Goal: Task Accomplishment & Management: Complete application form

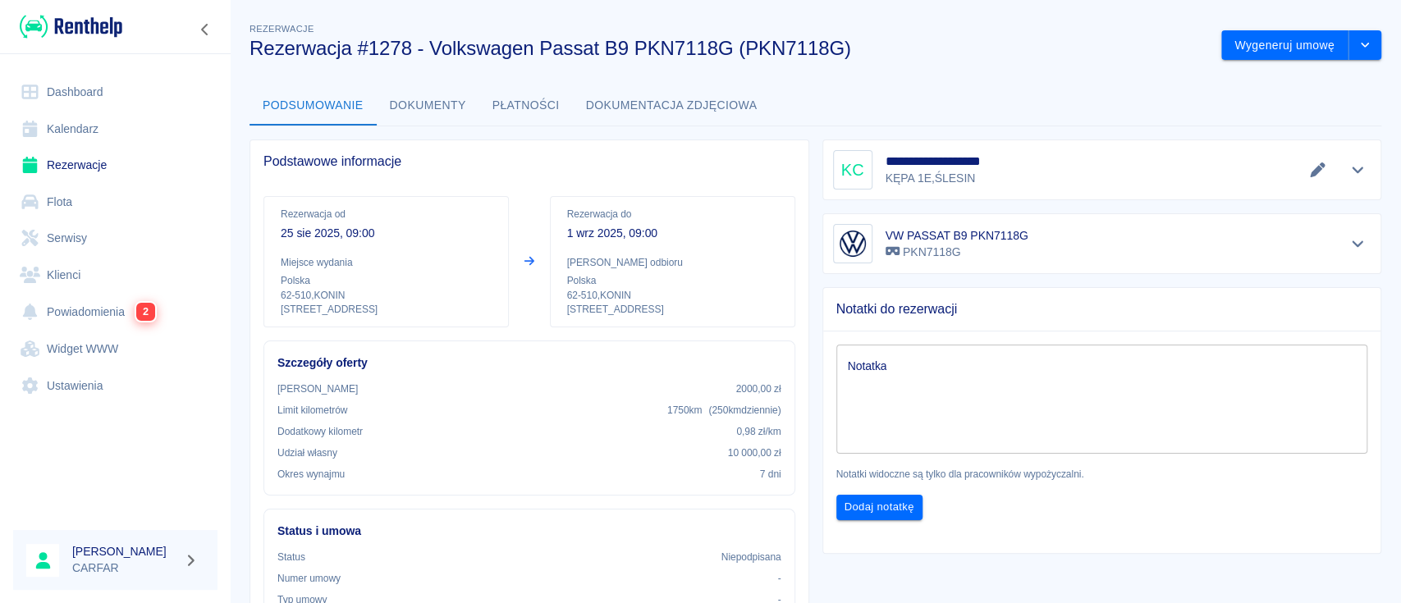
click at [70, 103] on link "Dashboard" at bounding box center [115, 92] width 204 height 37
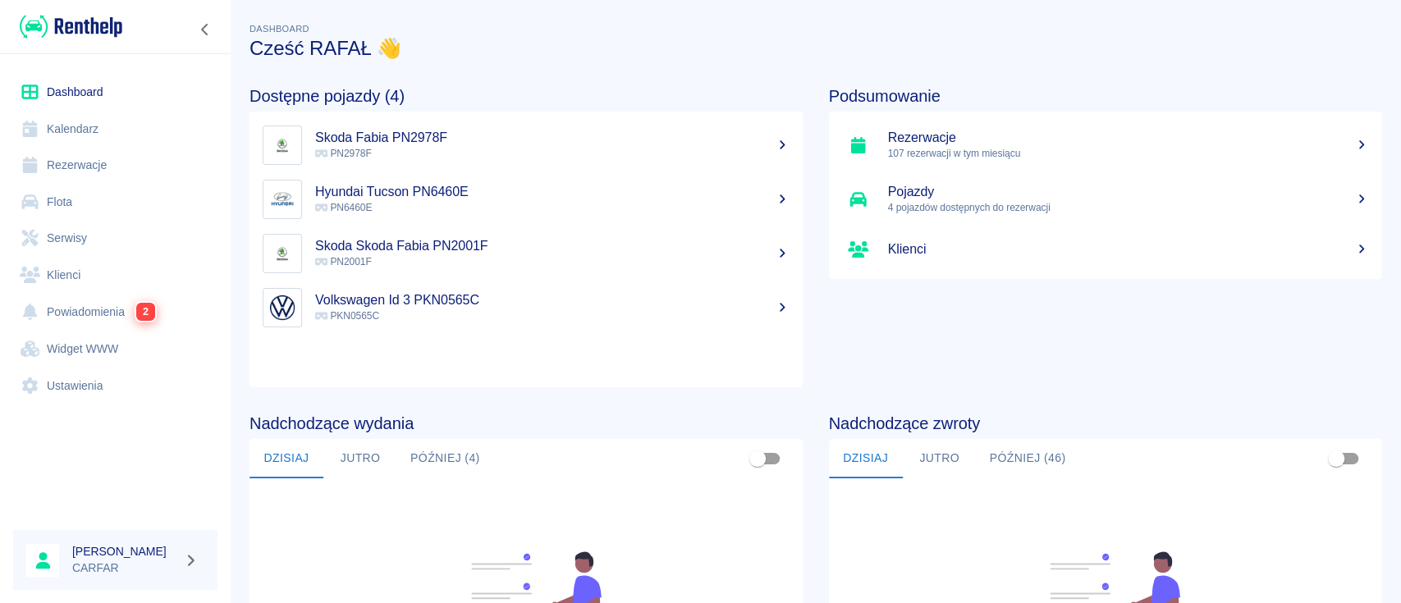
click at [630, 159] on p "PN2978F" at bounding box center [552, 153] width 474 height 15
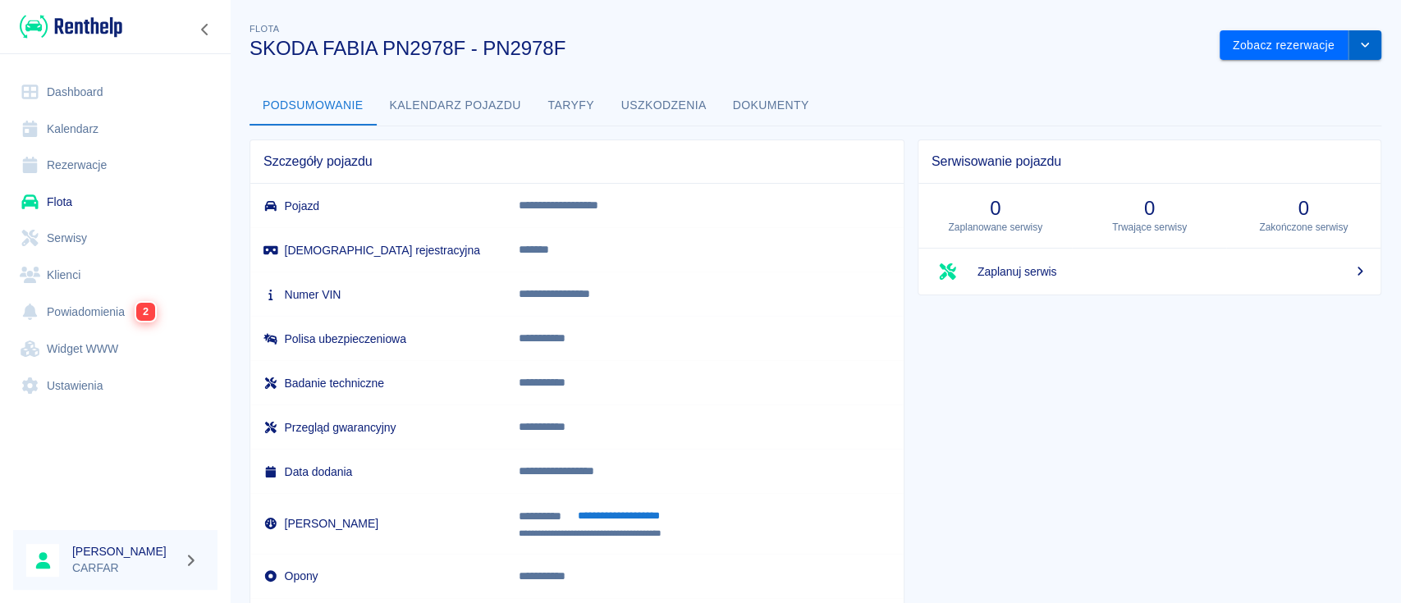
click at [1359, 42] on icon "drop-down" at bounding box center [1365, 44] width 13 height 11
click at [437, 108] on button "Kalendarz pojazdu" at bounding box center [456, 105] width 158 height 39
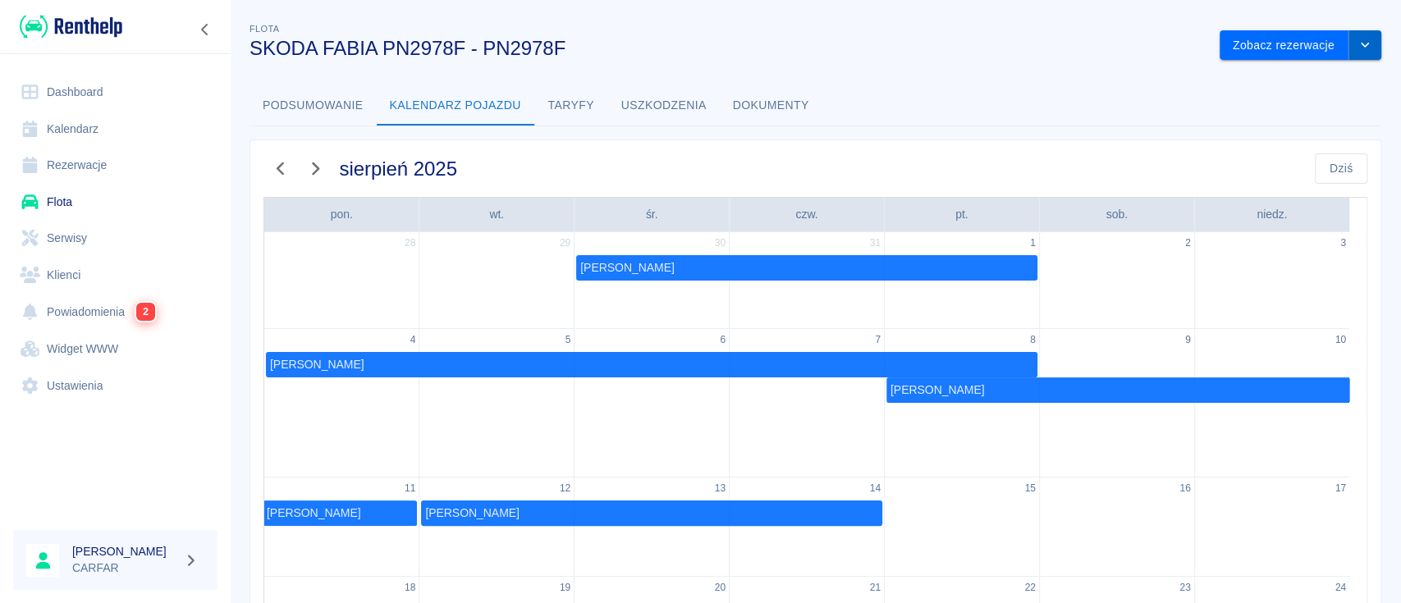
click at [1359, 49] on icon "drop-down" at bounding box center [1365, 44] width 13 height 11
click at [872, 72] on div "Flota SKODA FABIA PN2978F - PN2978F Zobacz rezerwacje Zaktualizuj dane pojazdu …" at bounding box center [815, 441] width 1171 height 868
click at [68, 86] on link "Dashboard" at bounding box center [115, 92] width 204 height 37
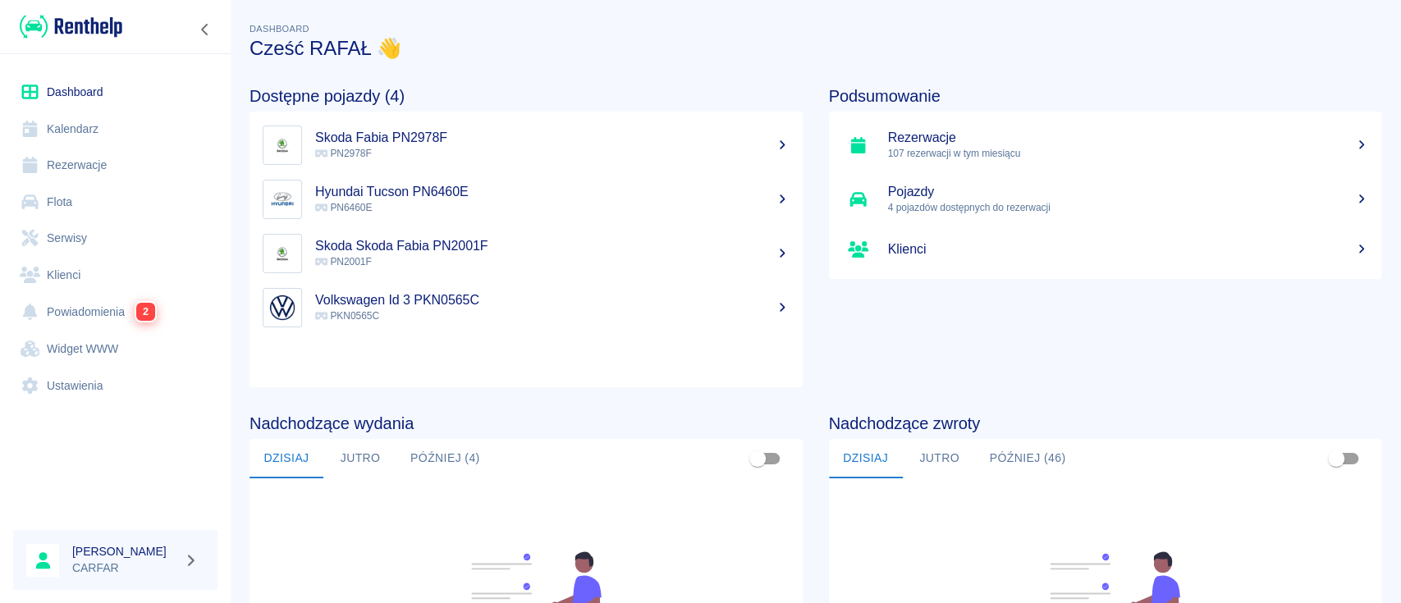
click at [83, 158] on link "Rezerwacje" at bounding box center [115, 165] width 204 height 37
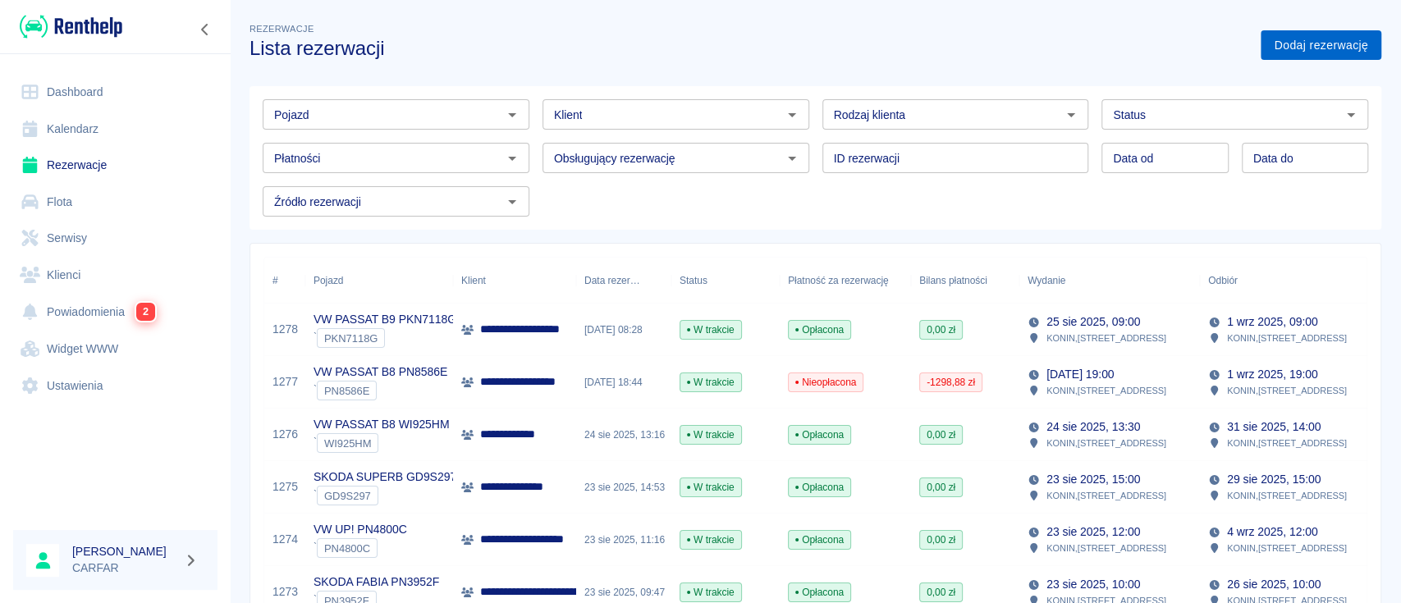
click at [1353, 32] on link "Dodaj rezerwację" at bounding box center [1321, 45] width 121 height 30
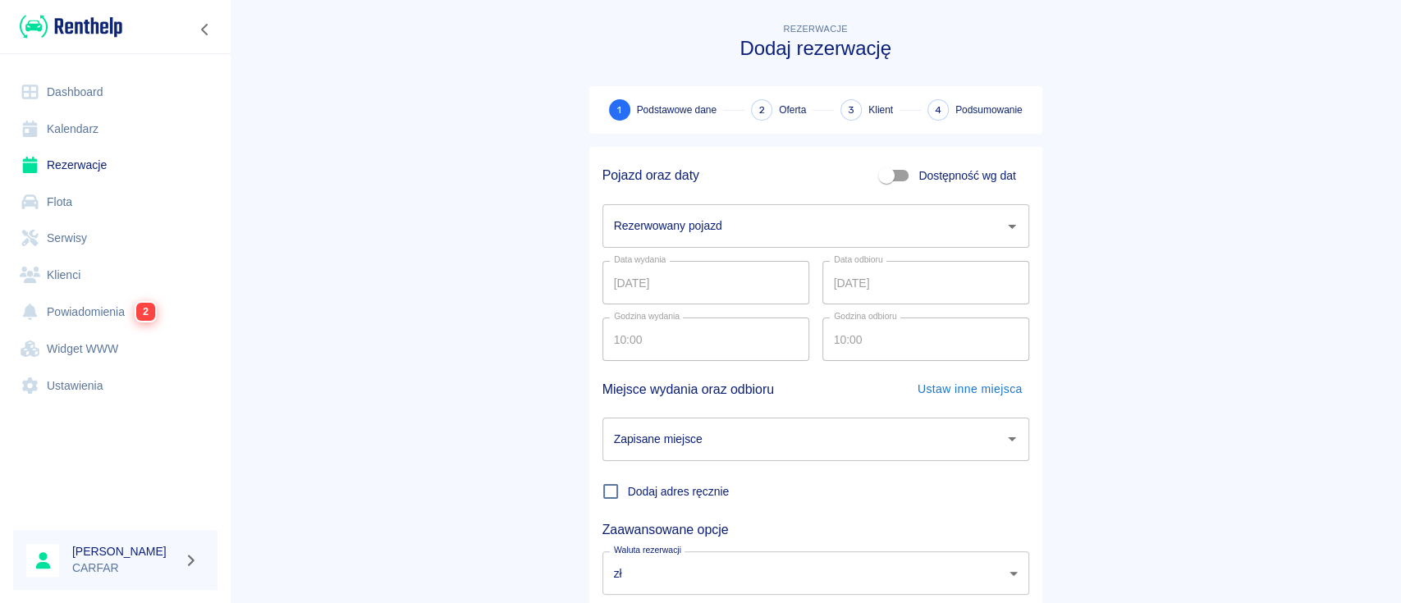
click at [723, 222] on input "Rezerwowany pojazd" at bounding box center [803, 226] width 387 height 29
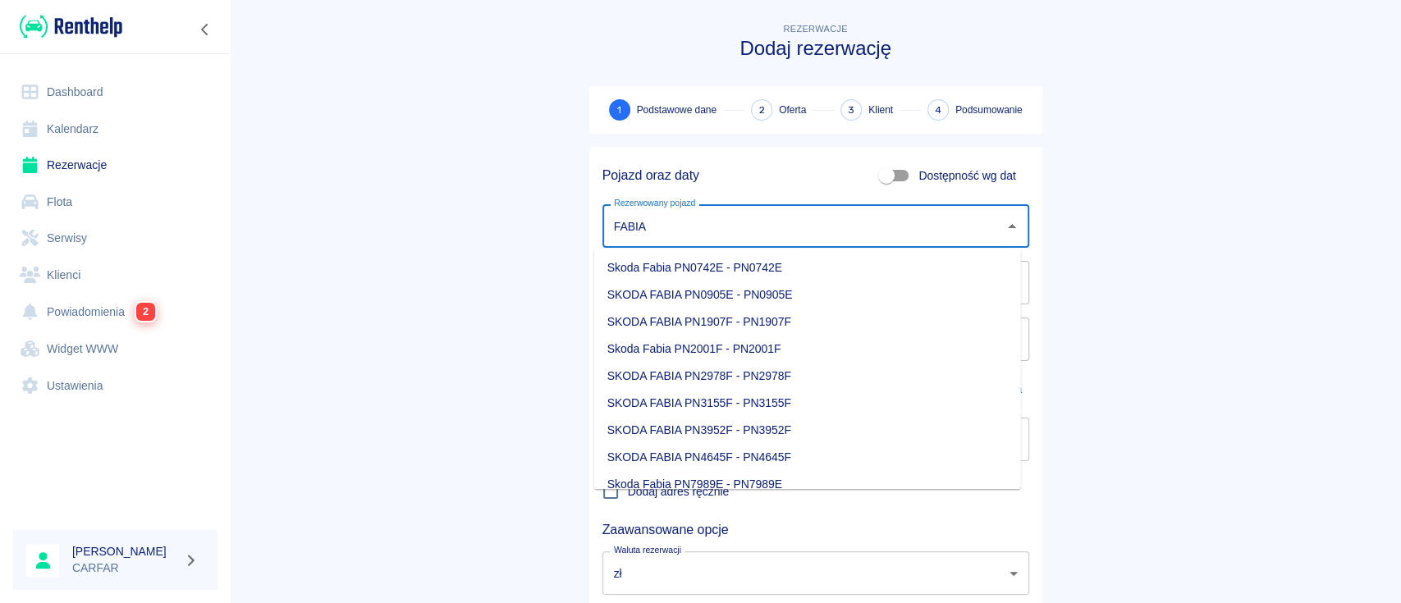
click at [882, 370] on li "SKODA FABIA PN2978F - PN2978F" at bounding box center [807, 376] width 427 height 27
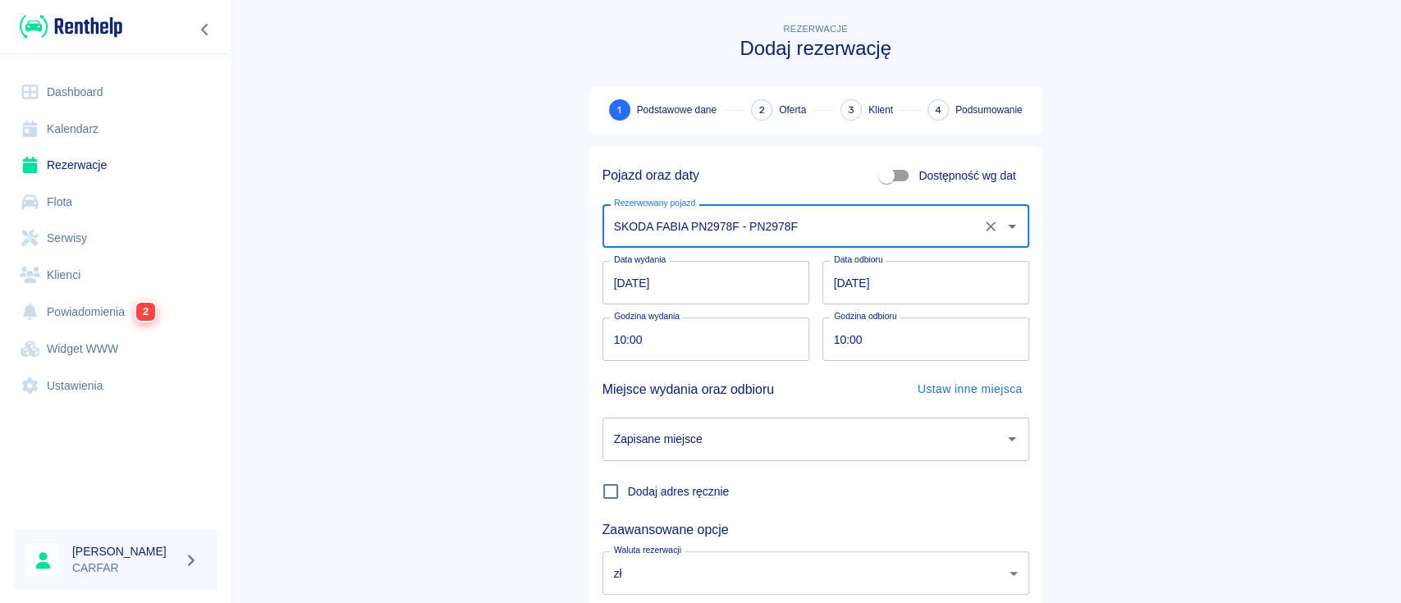
type input "SKODA FABIA PN2978F - PN2978F"
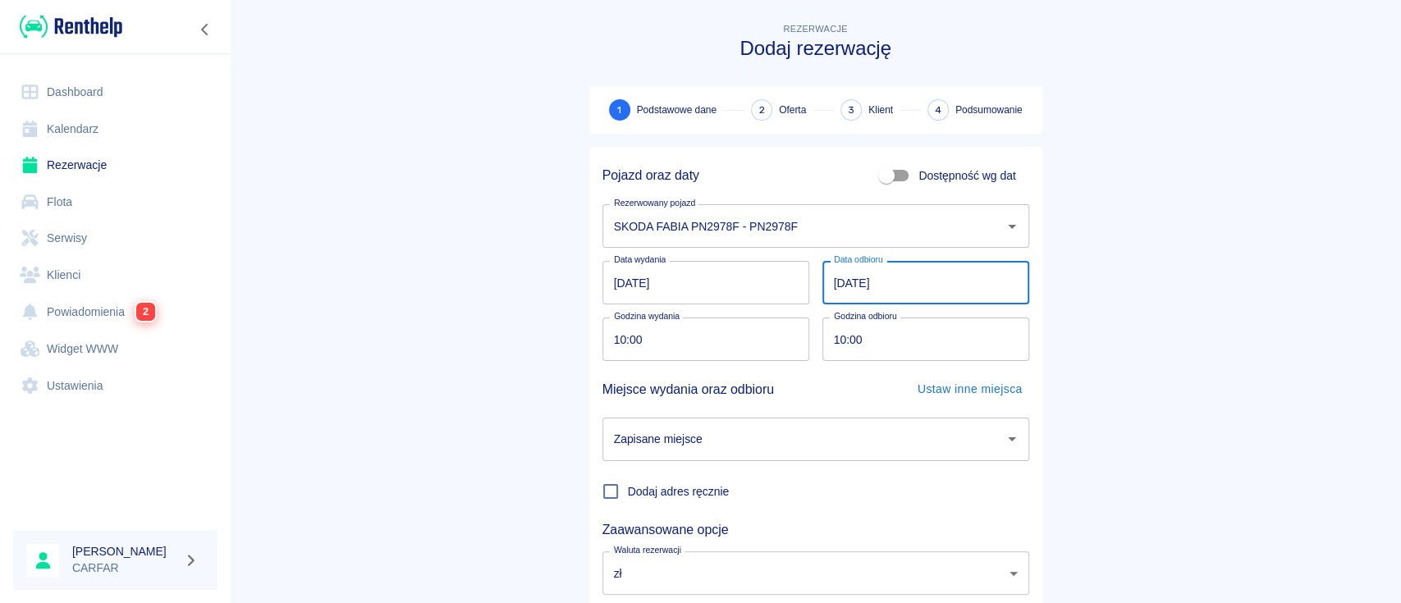
click at [831, 283] on input "[DATE]" at bounding box center [926, 283] width 207 height 44
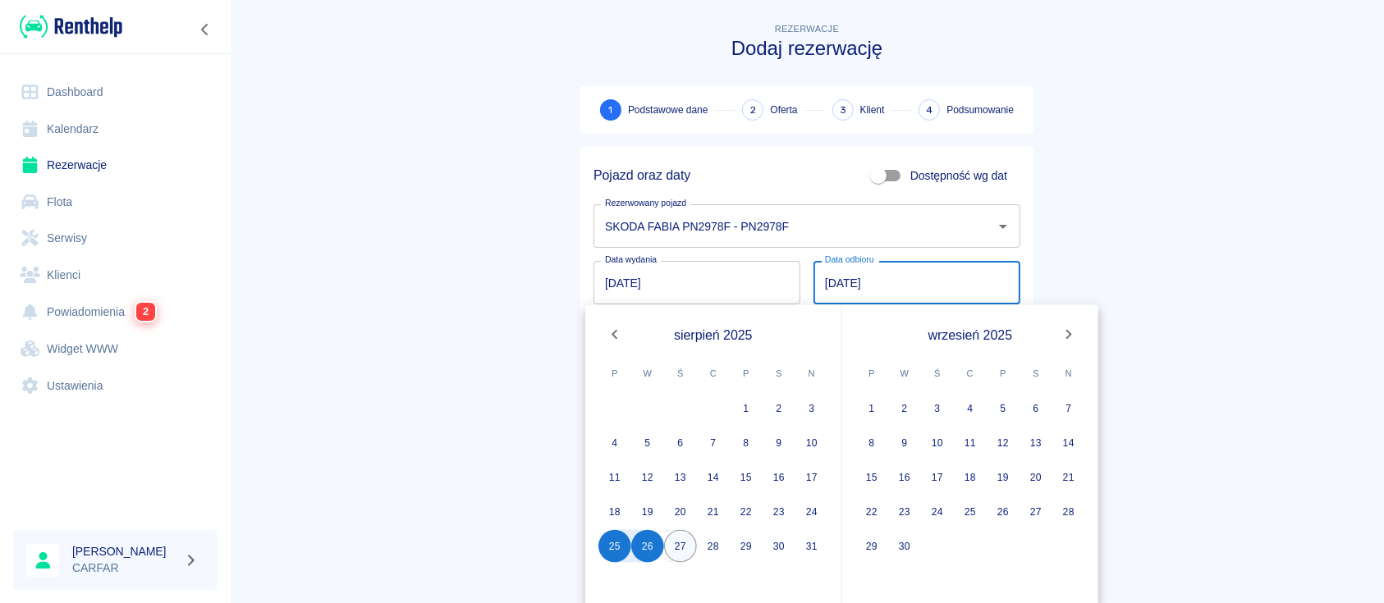
click at [685, 555] on button "27" at bounding box center [680, 546] width 33 height 33
type input "[DATE]"
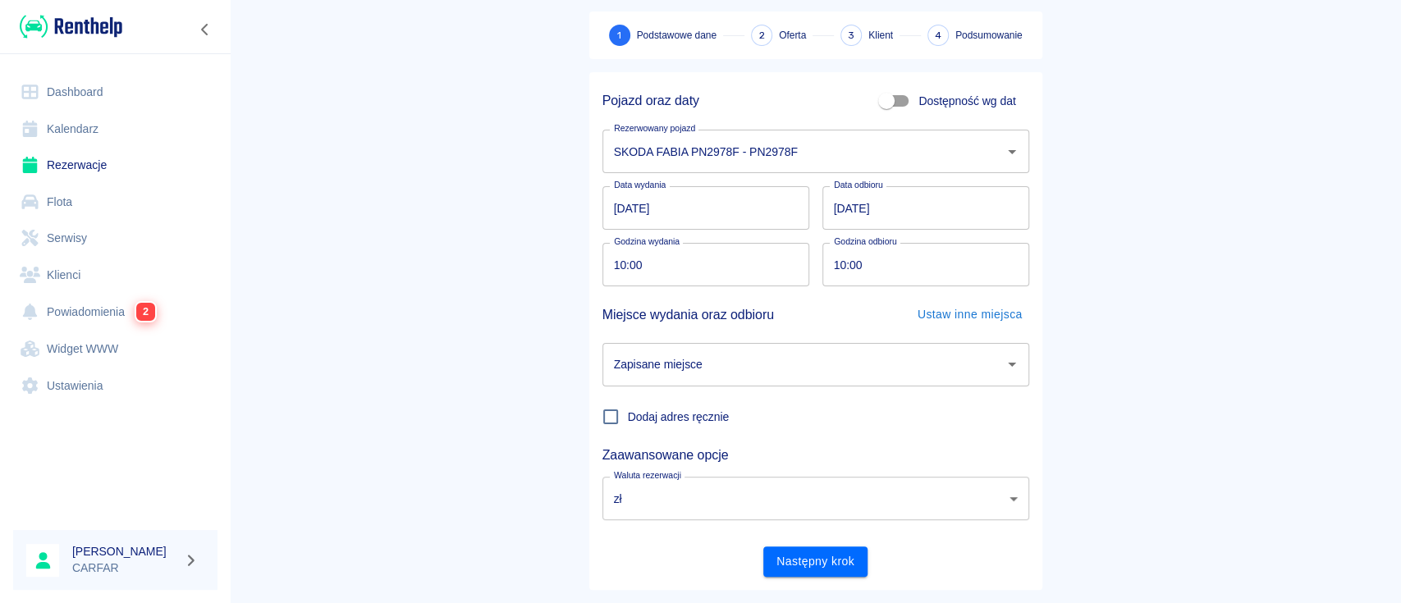
scroll to position [108, 0]
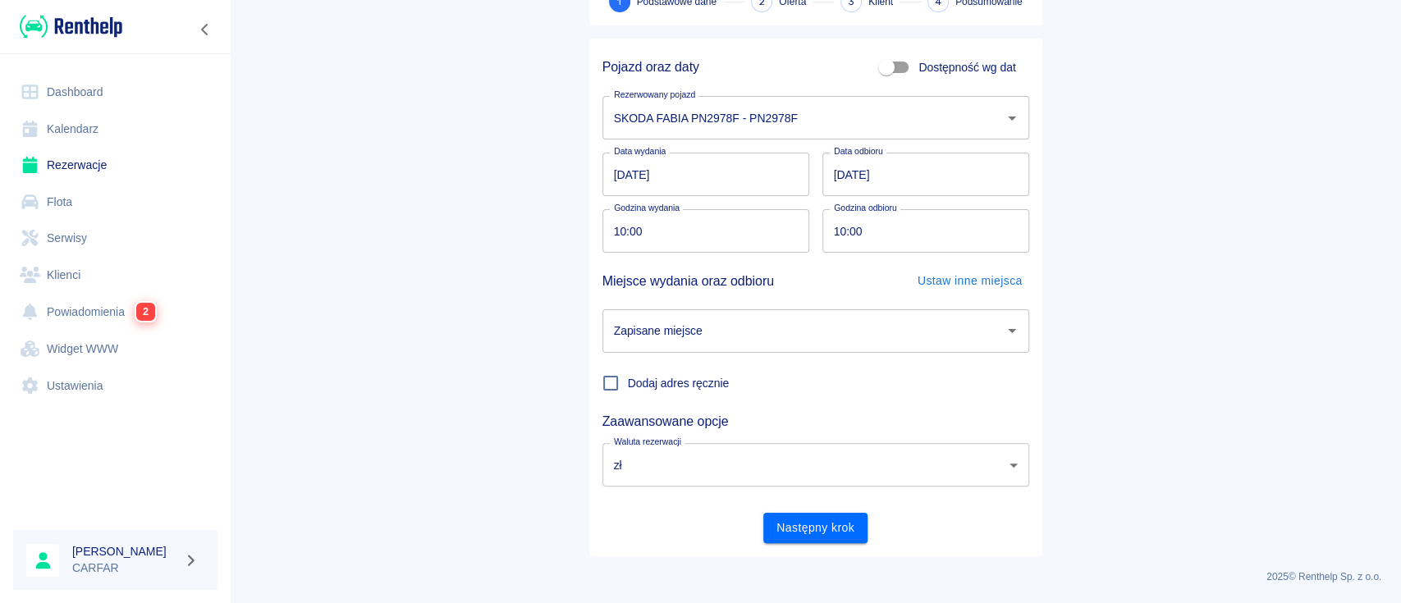
click at [731, 351] on div "Zapisane miejsce" at bounding box center [816, 331] width 427 height 44
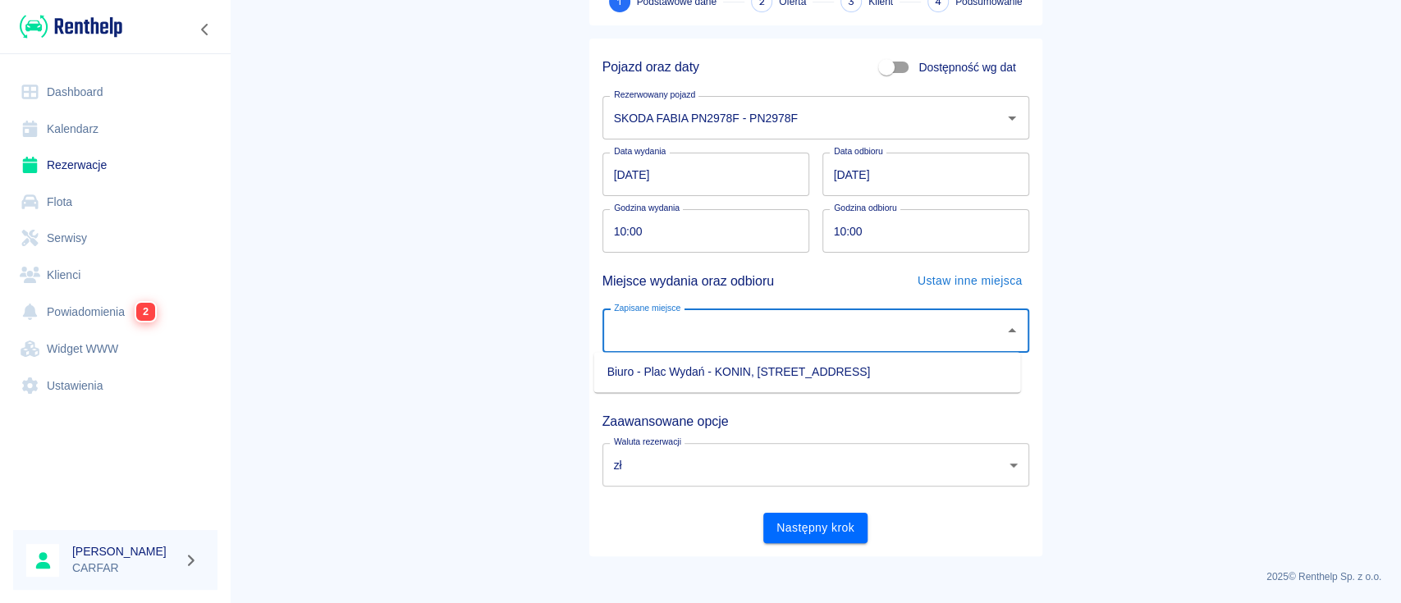
click at [736, 373] on li "Biuro - Plac Wydań - KONIN, [STREET_ADDRESS]" at bounding box center [807, 372] width 427 height 27
type input "Biuro - Plac Wydań - KONIN, [STREET_ADDRESS]"
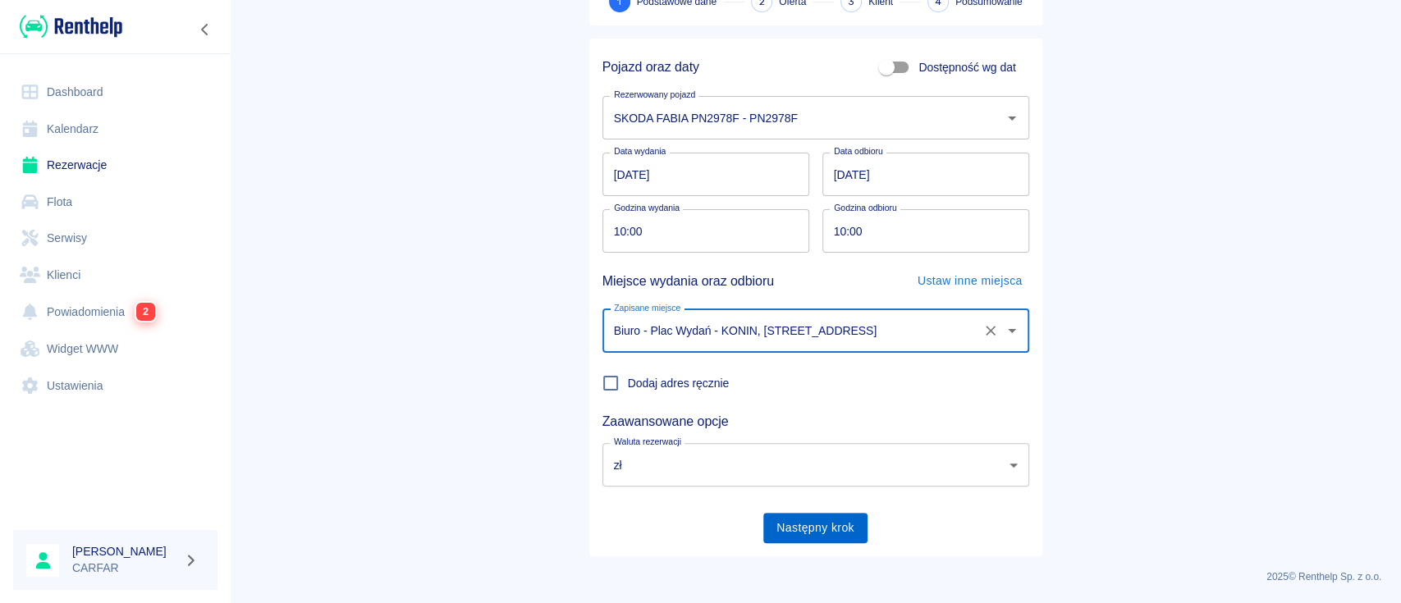
click at [802, 534] on button "Następny krok" at bounding box center [815, 528] width 104 height 30
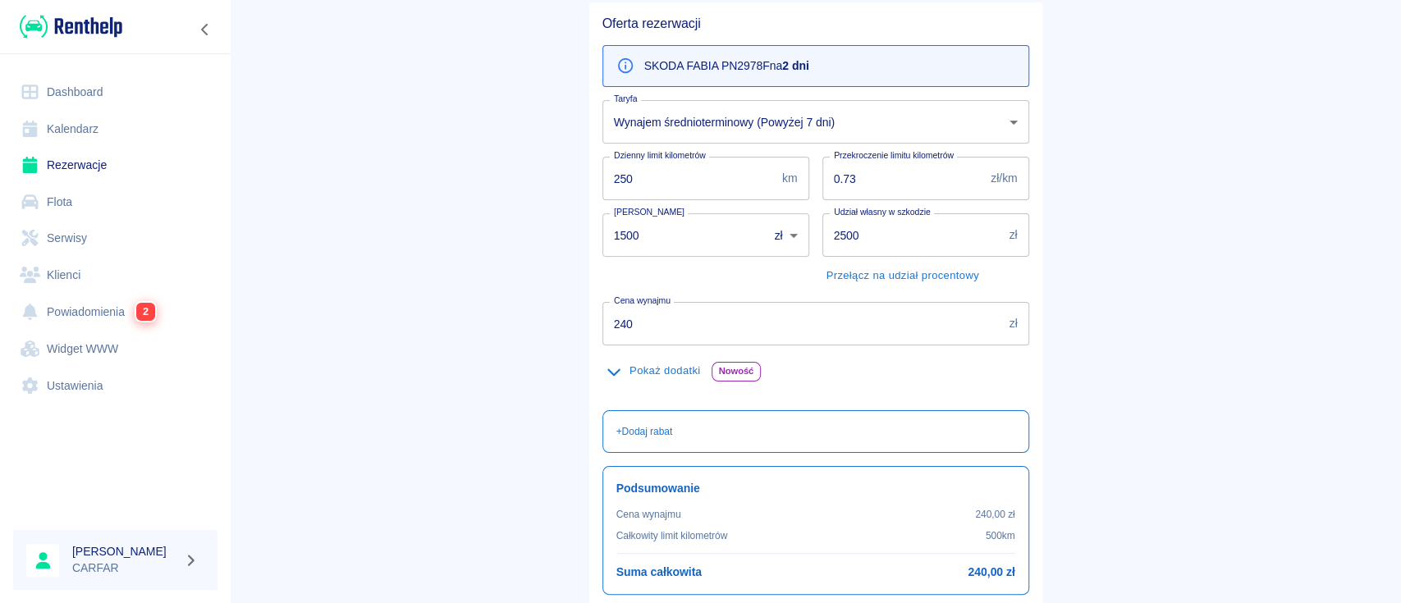
scroll to position [0, 0]
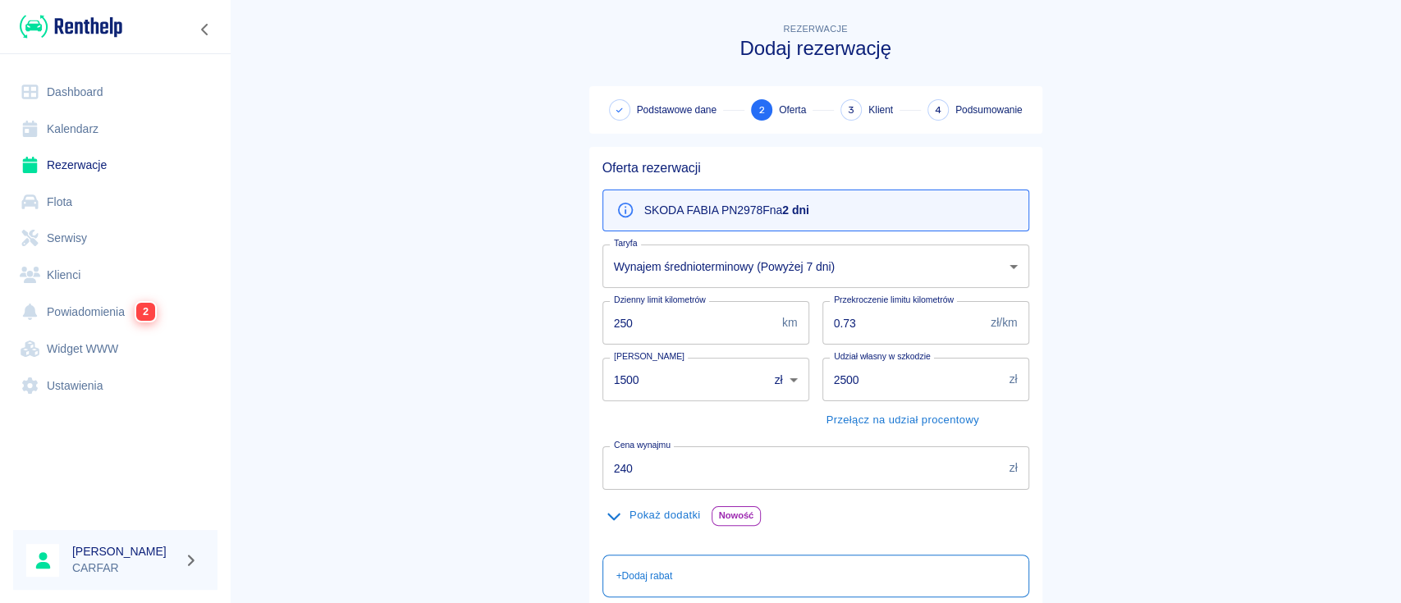
click at [800, 213] on b "2 dni" at bounding box center [795, 210] width 26 height 13
click at [779, 254] on body "Używamy plików Cookies, by zapewnić Ci najlepsze możliwe doświadczenie. Aby dow…" at bounding box center [700, 301] width 1401 height 603
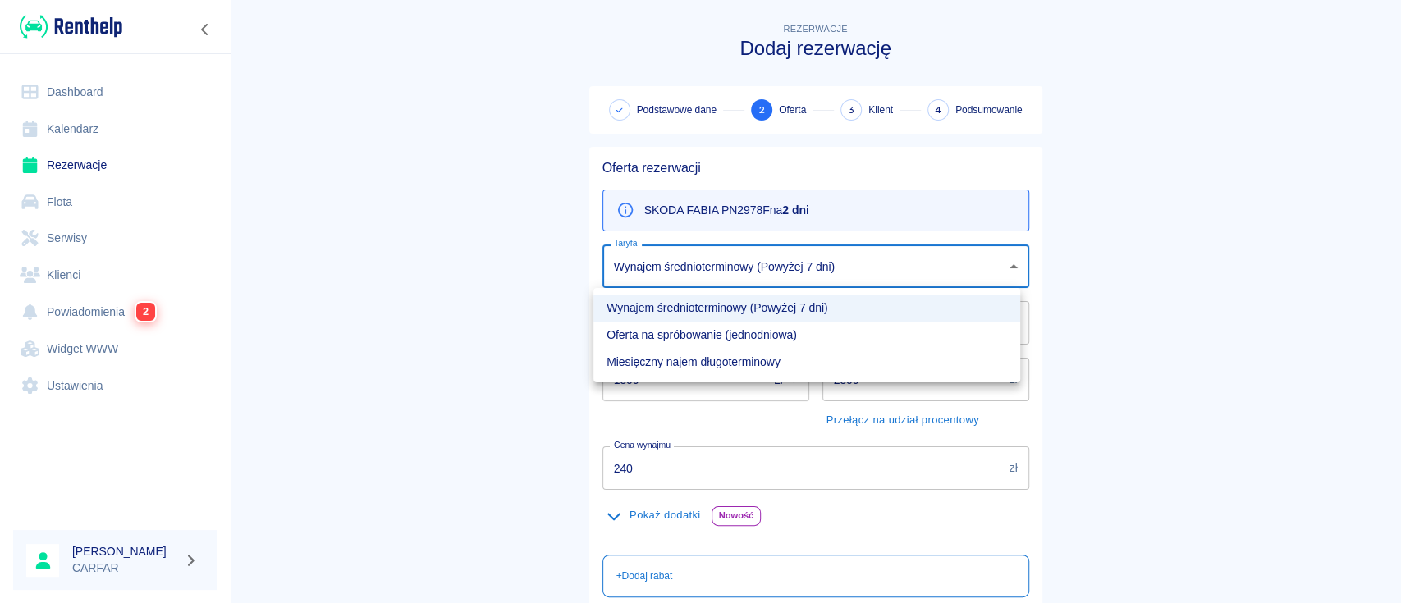
click at [741, 332] on li "Oferta na spróbowanie (jednodniowa)" at bounding box center [807, 335] width 427 height 27
type input "89aeb6e7-7889-482d-88b5-67bb22162e6f"
type input "280"
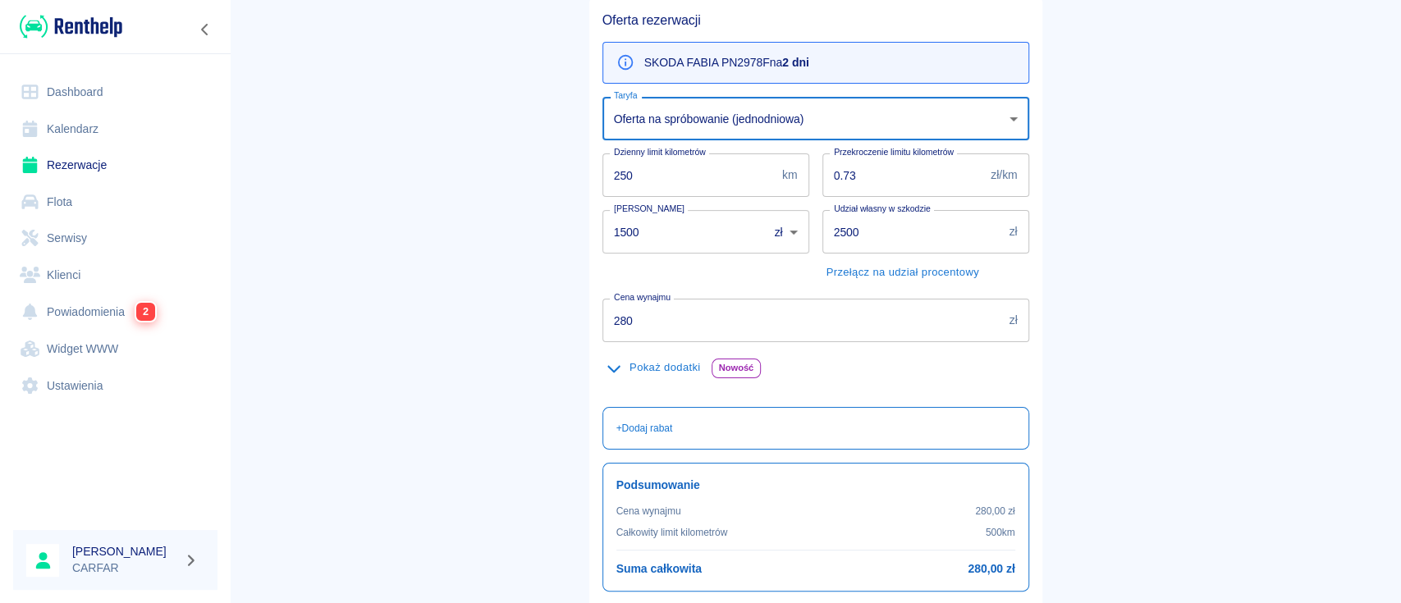
scroll to position [277, 0]
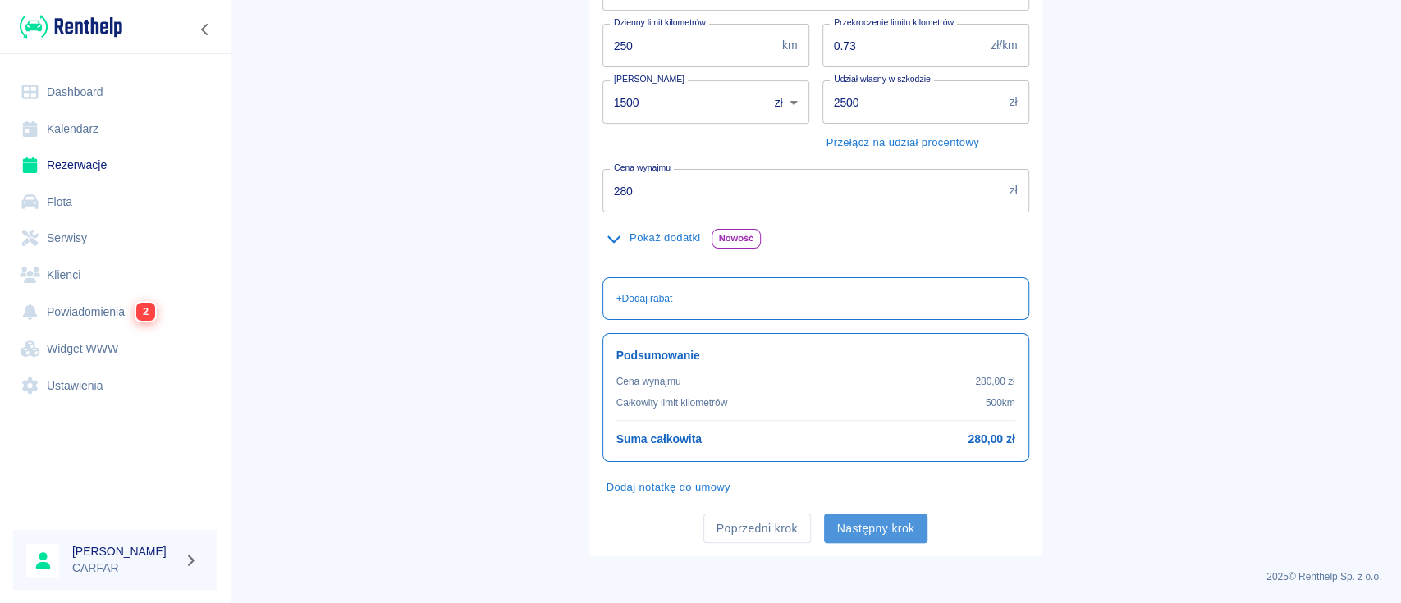
click at [863, 524] on button "Następny krok" at bounding box center [876, 529] width 104 height 30
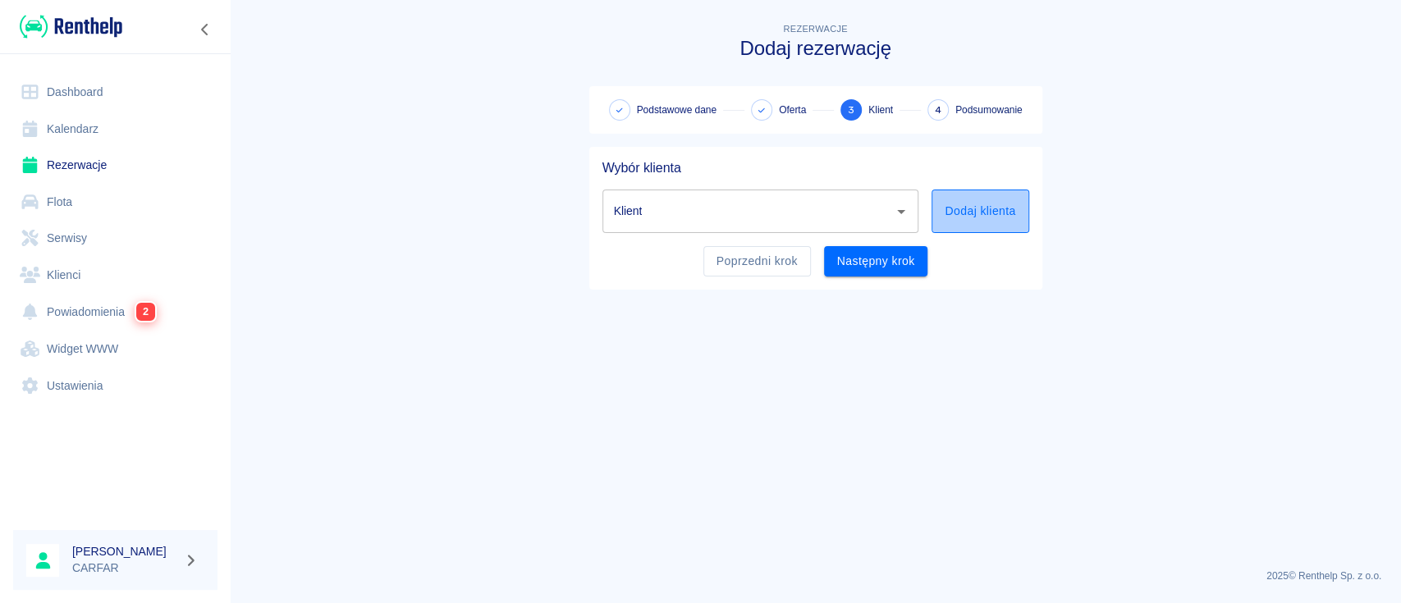
click at [970, 208] on button "Dodaj klienta" at bounding box center [980, 212] width 97 height 44
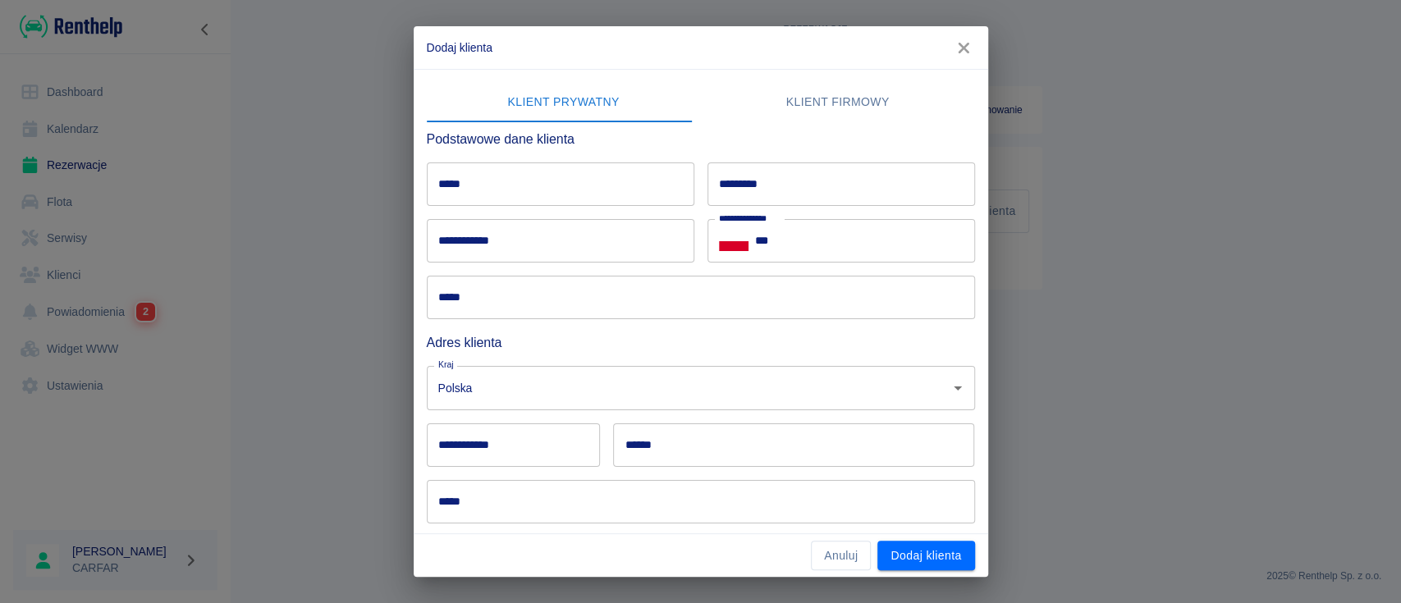
click at [572, 192] on input "*****" at bounding box center [561, 185] width 268 height 44
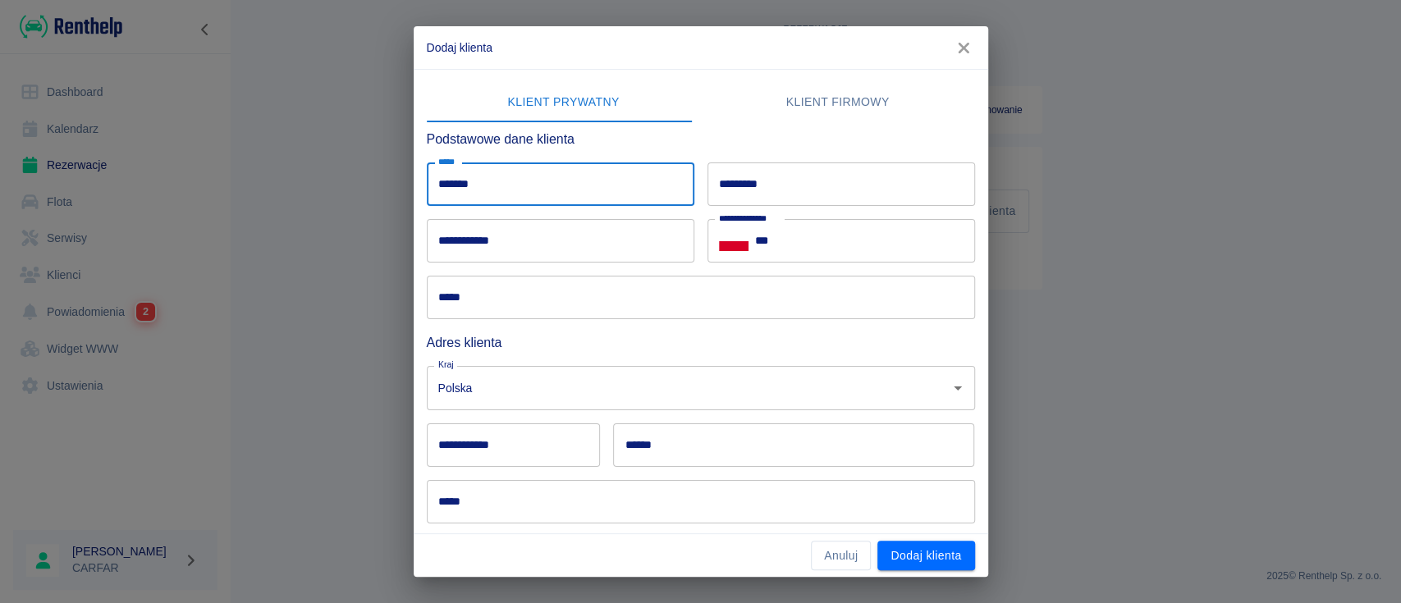
type input "*******"
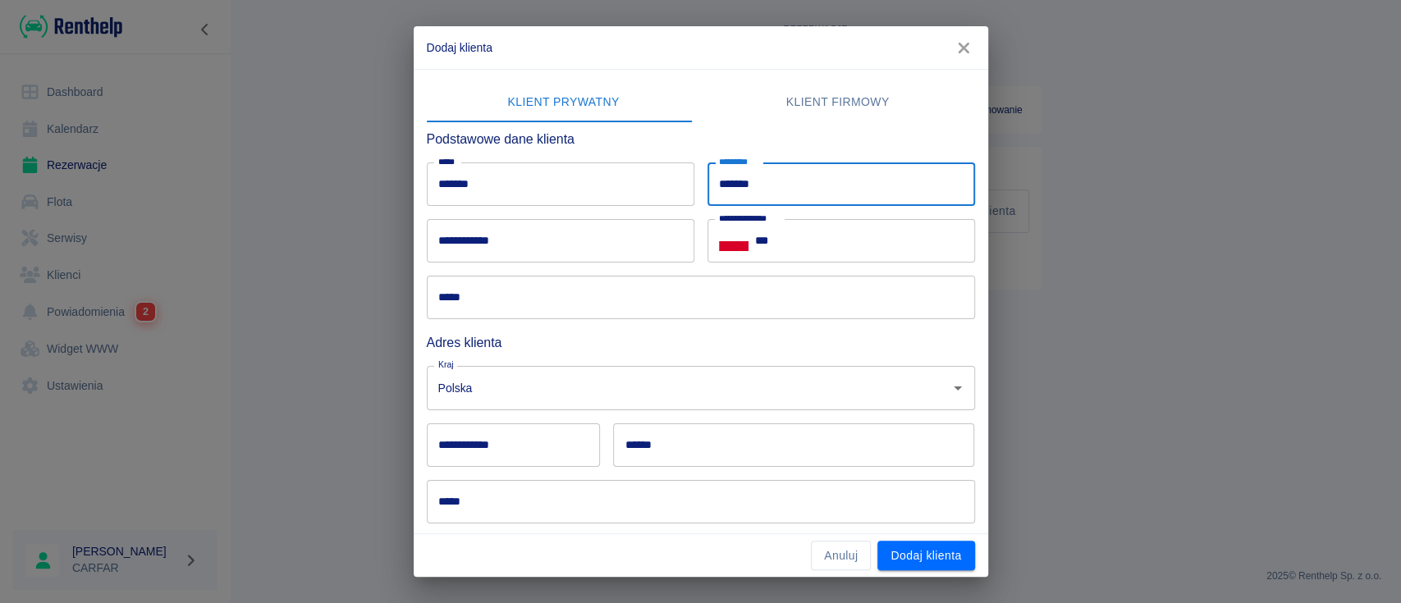
type input "*******"
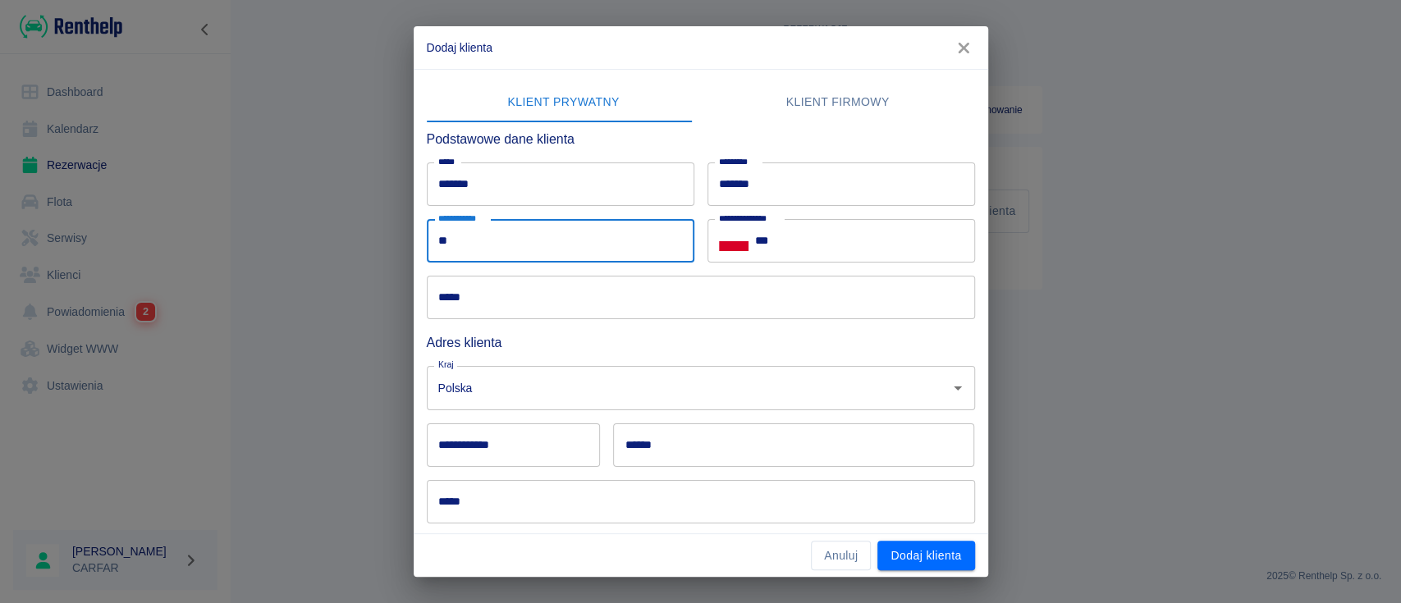
type input "*"
type input "**********"
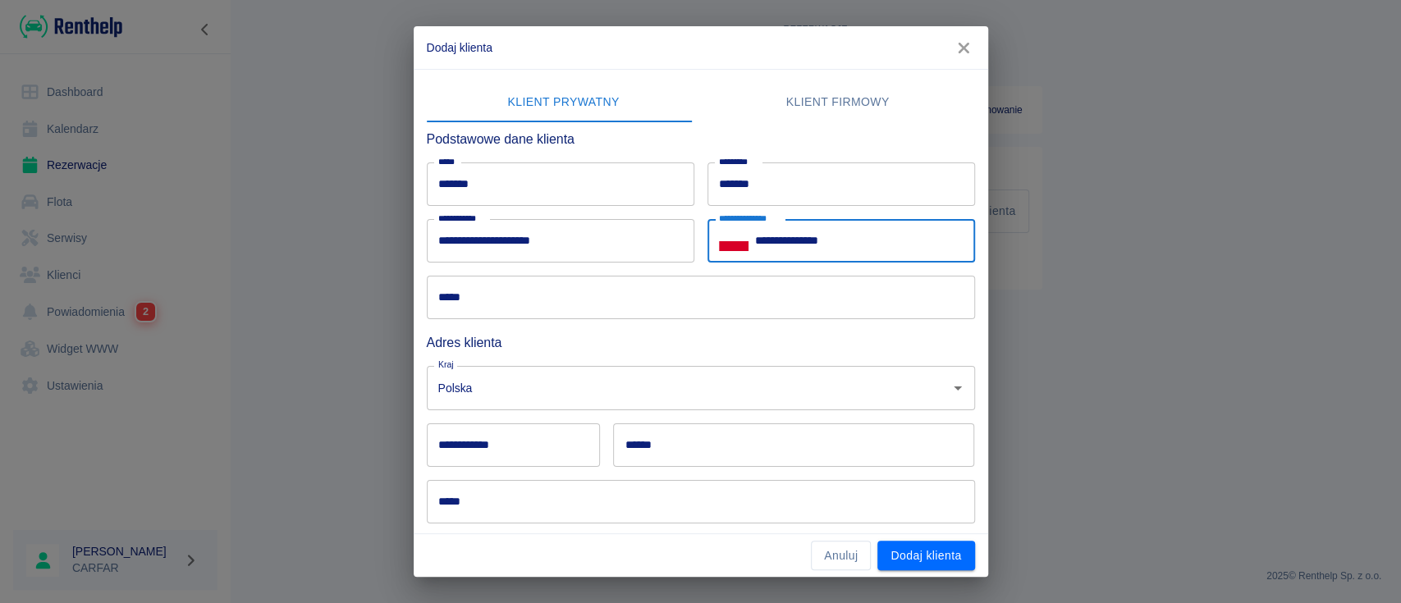
type input "**********"
click at [637, 286] on input "*****" at bounding box center [701, 298] width 548 height 44
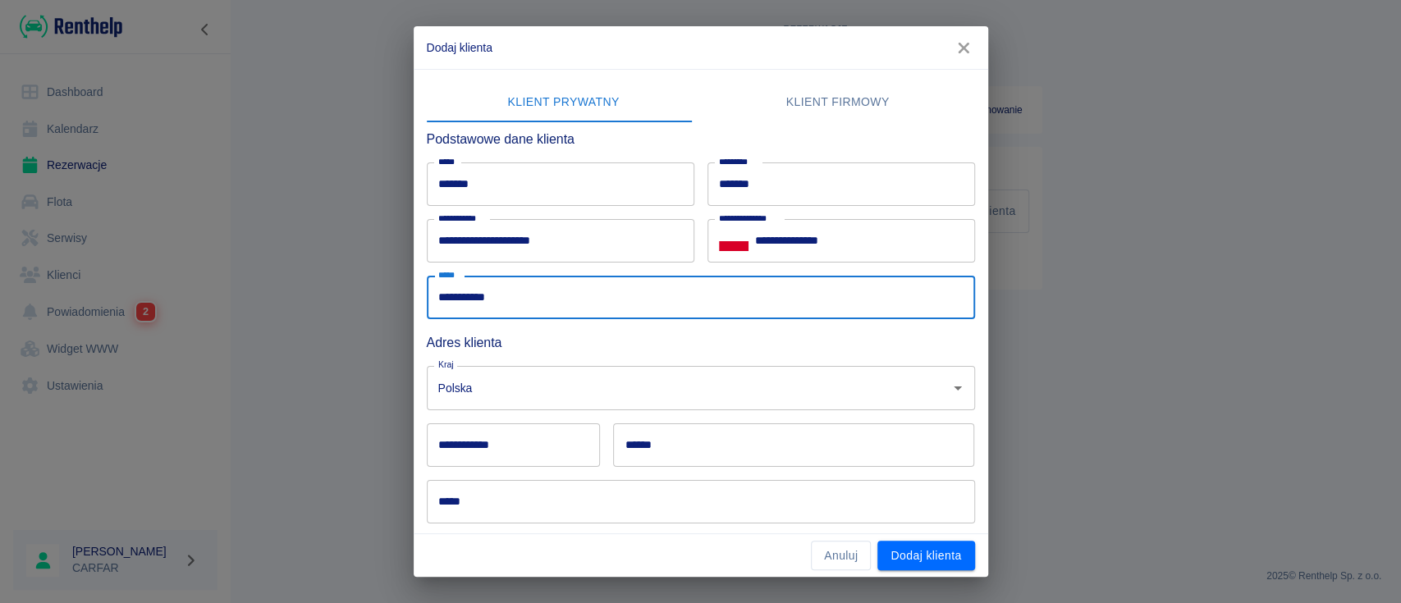
type input "**********"
click at [550, 446] on input "**********" at bounding box center [514, 446] width 174 height 44
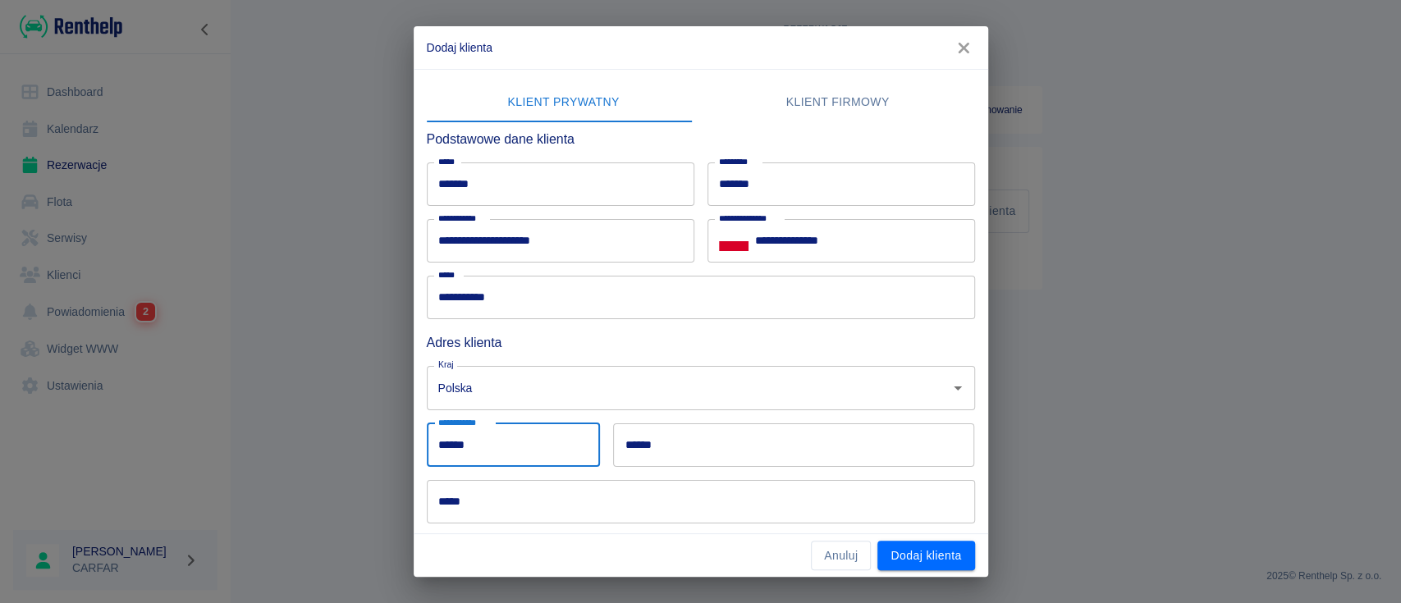
type input "******"
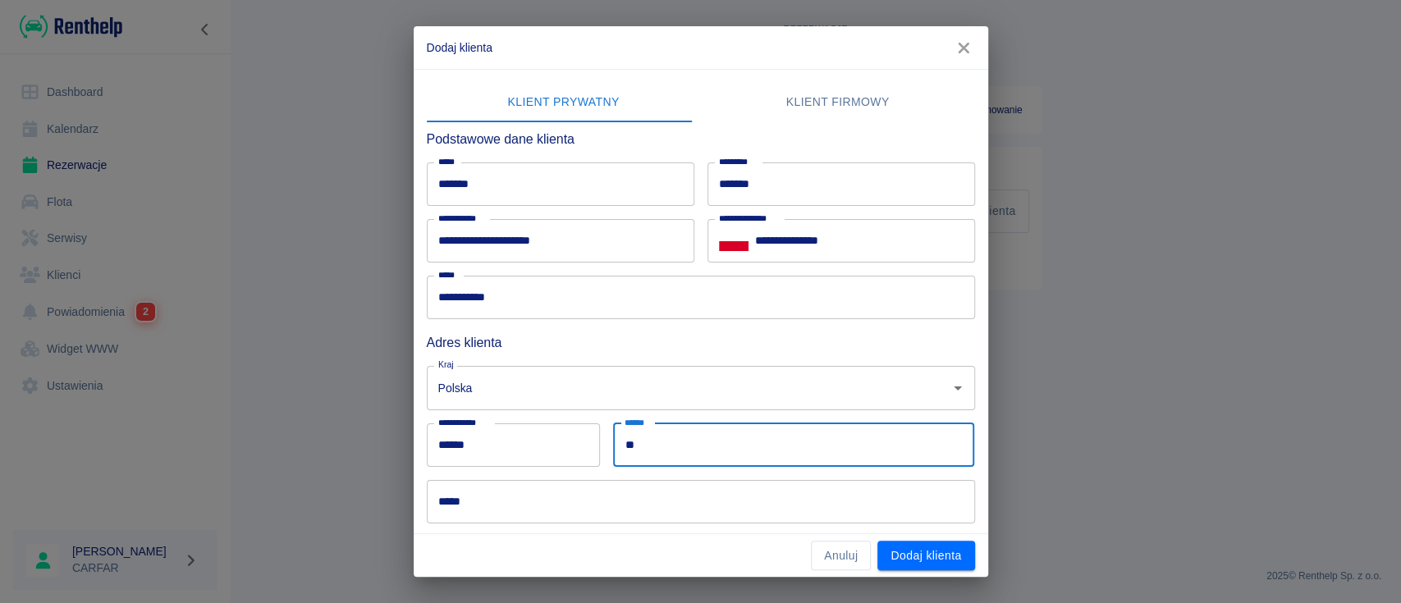
type input "*"
type input "*****"
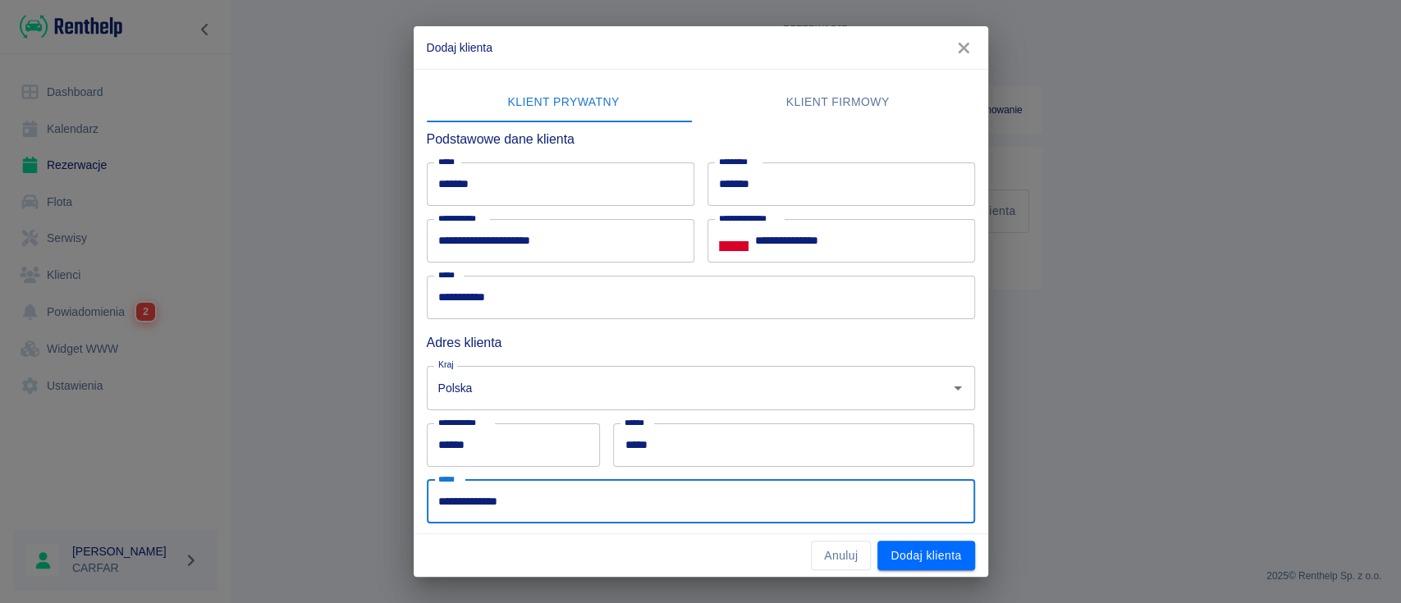
scroll to position [135, 0]
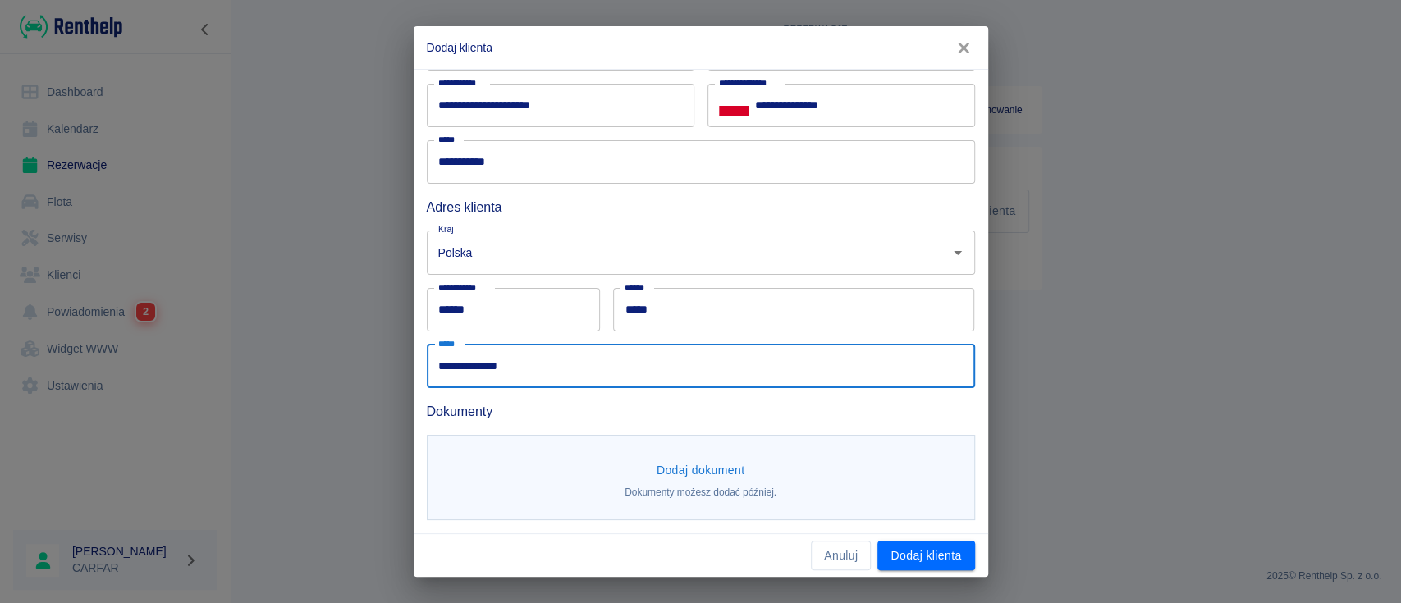
type input "**********"
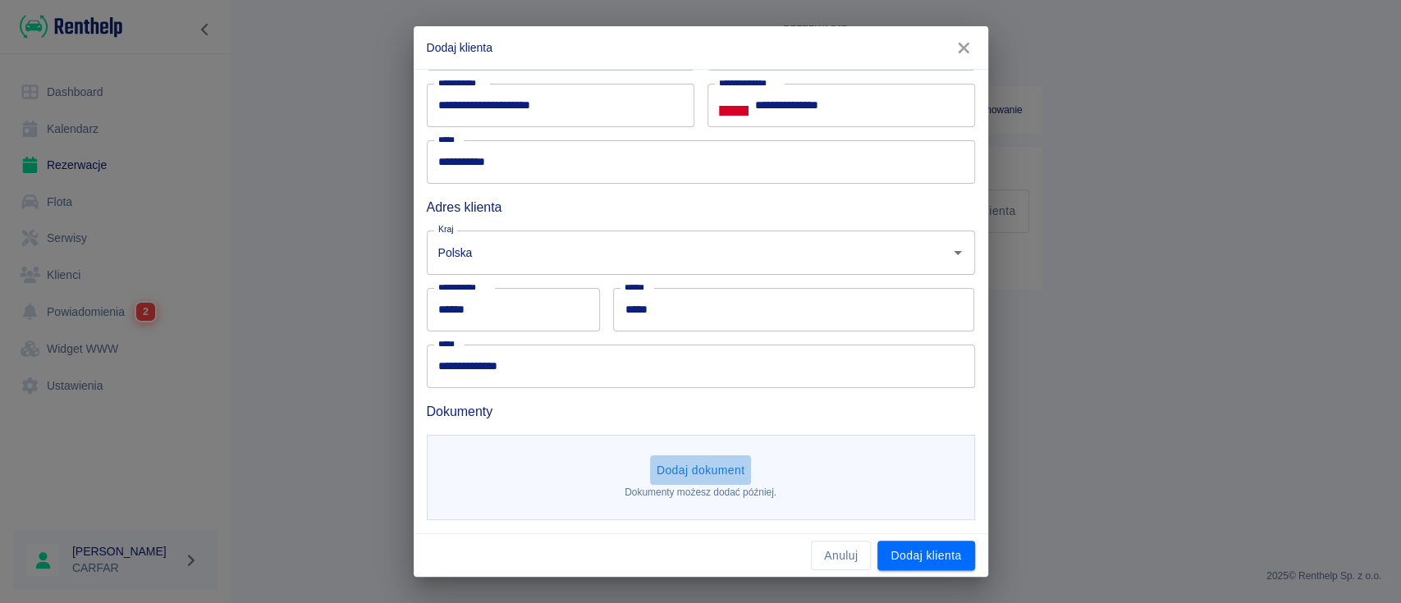
click at [690, 461] on button "Dodaj dokument" at bounding box center [701, 471] width 102 height 30
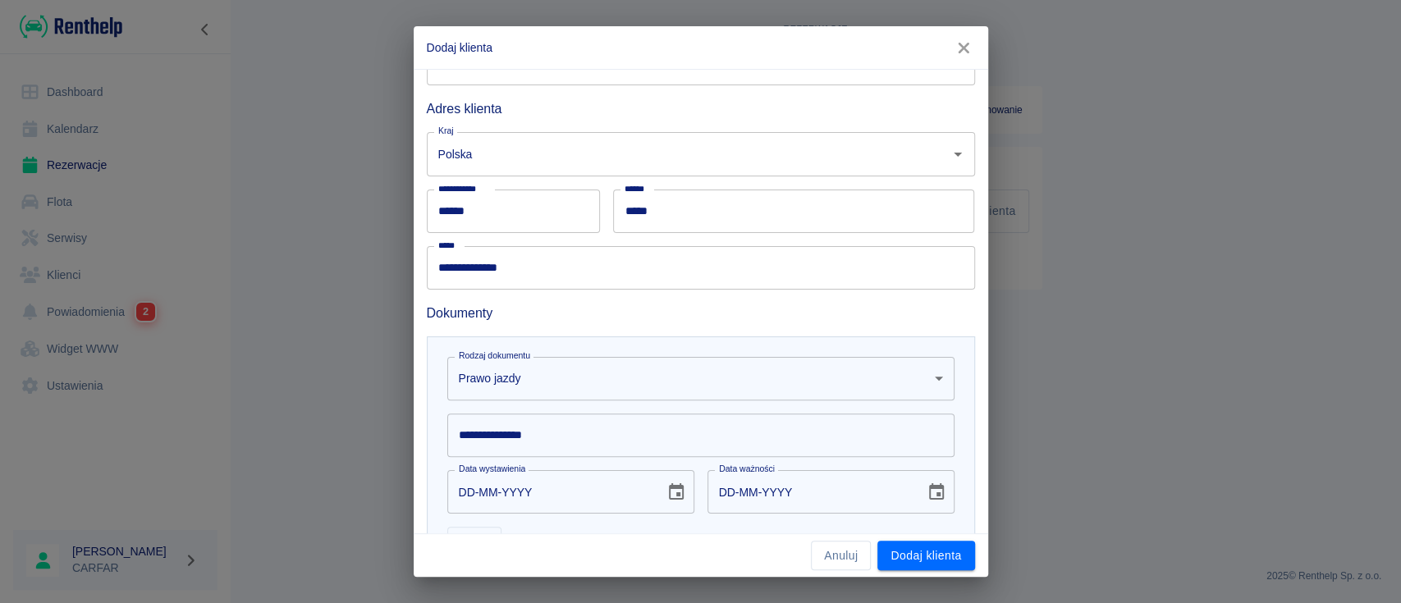
scroll to position [374, 0]
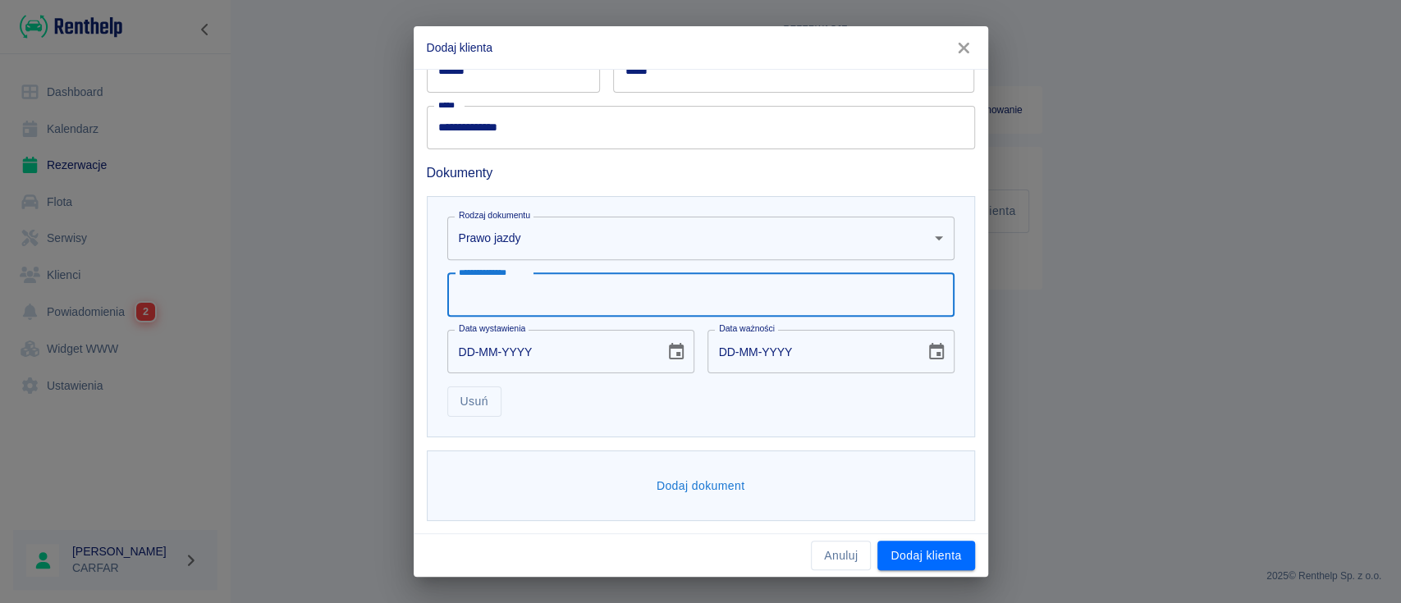
click at [634, 312] on input "**********" at bounding box center [700, 295] width 507 height 44
type input "**********"
click at [670, 347] on icon "Choose date" at bounding box center [677, 352] width 20 height 20
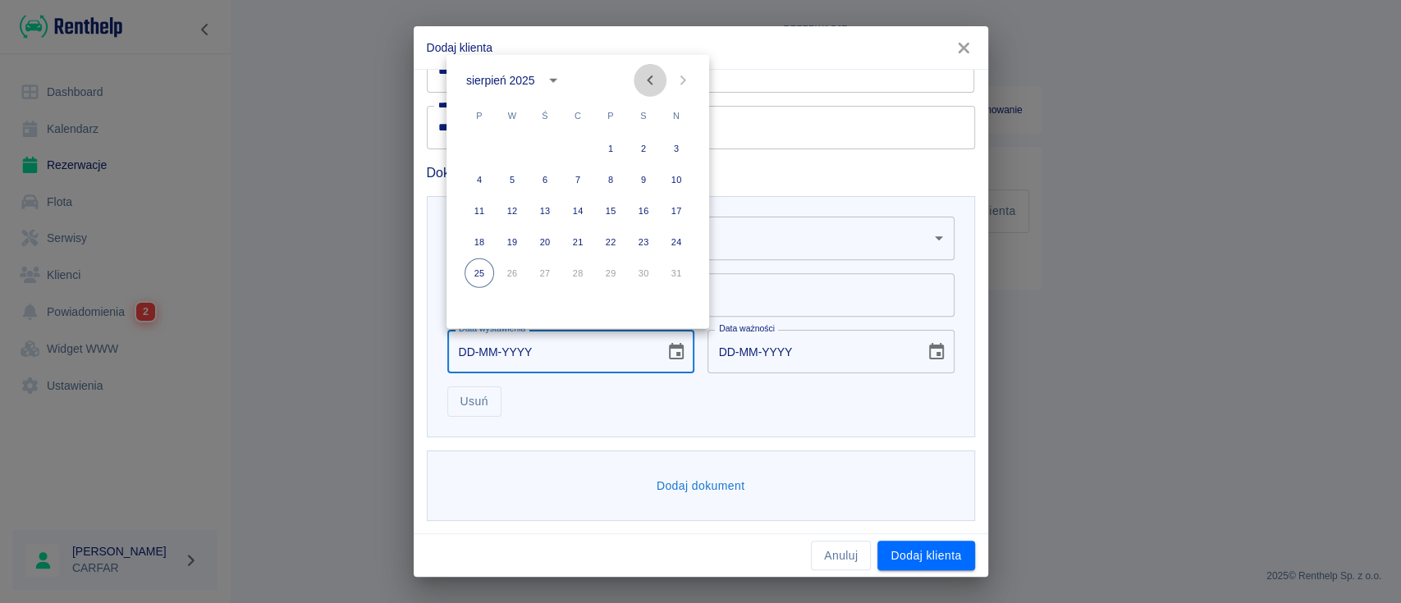
click at [649, 79] on icon "Previous month" at bounding box center [650, 81] width 6 height 10
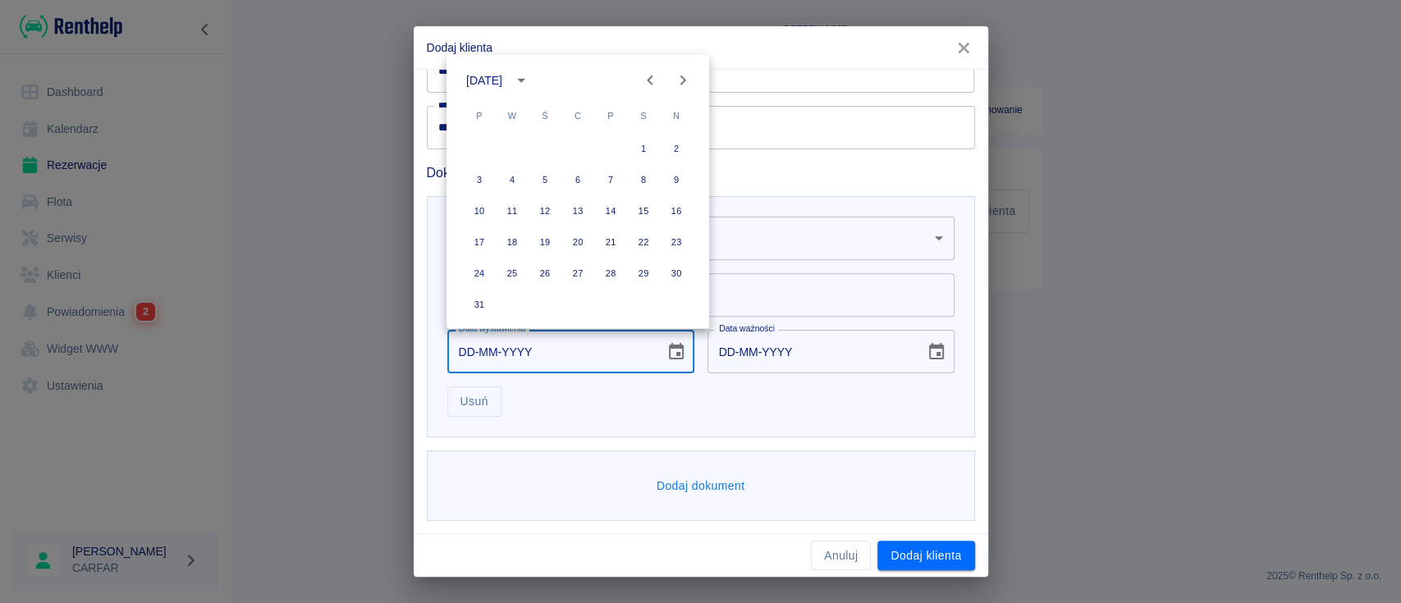
click at [649, 79] on icon "Previous month" at bounding box center [650, 81] width 6 height 10
drag, startPoint x: 611, startPoint y: 148, endPoint x: 630, endPoint y: 167, distance: 27.3
click at [611, 148] on button "3" at bounding box center [611, 149] width 30 height 30
type input "[DATE]"
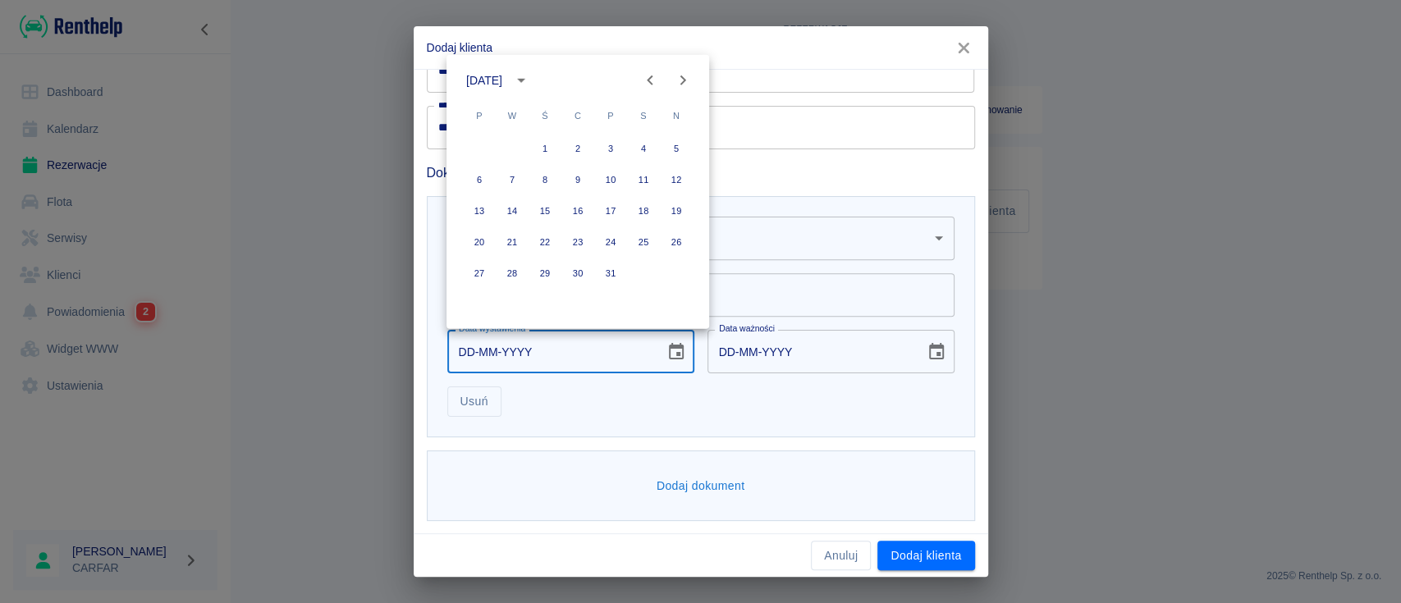
type input "[DATE]"
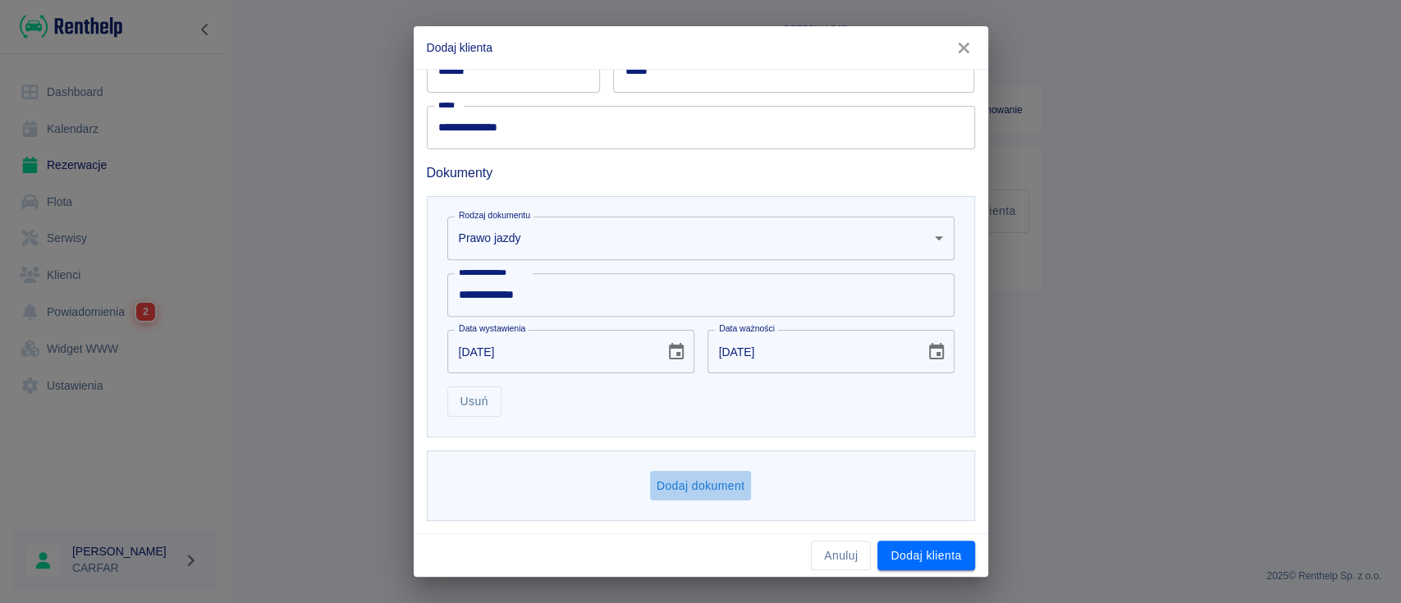
click at [722, 480] on button "Dodaj dokument" at bounding box center [701, 486] width 102 height 30
click at [717, 482] on body "**********" at bounding box center [700, 301] width 1401 height 603
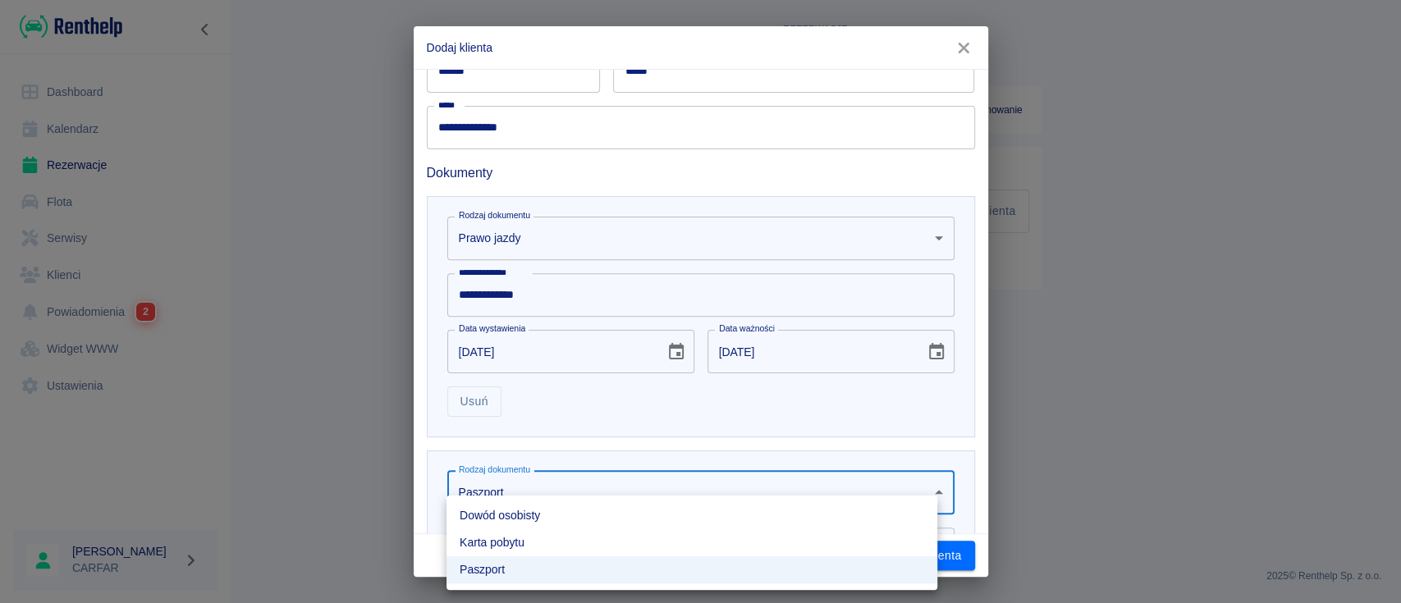
click at [604, 516] on li "Dowód osobisty" at bounding box center [692, 515] width 491 height 27
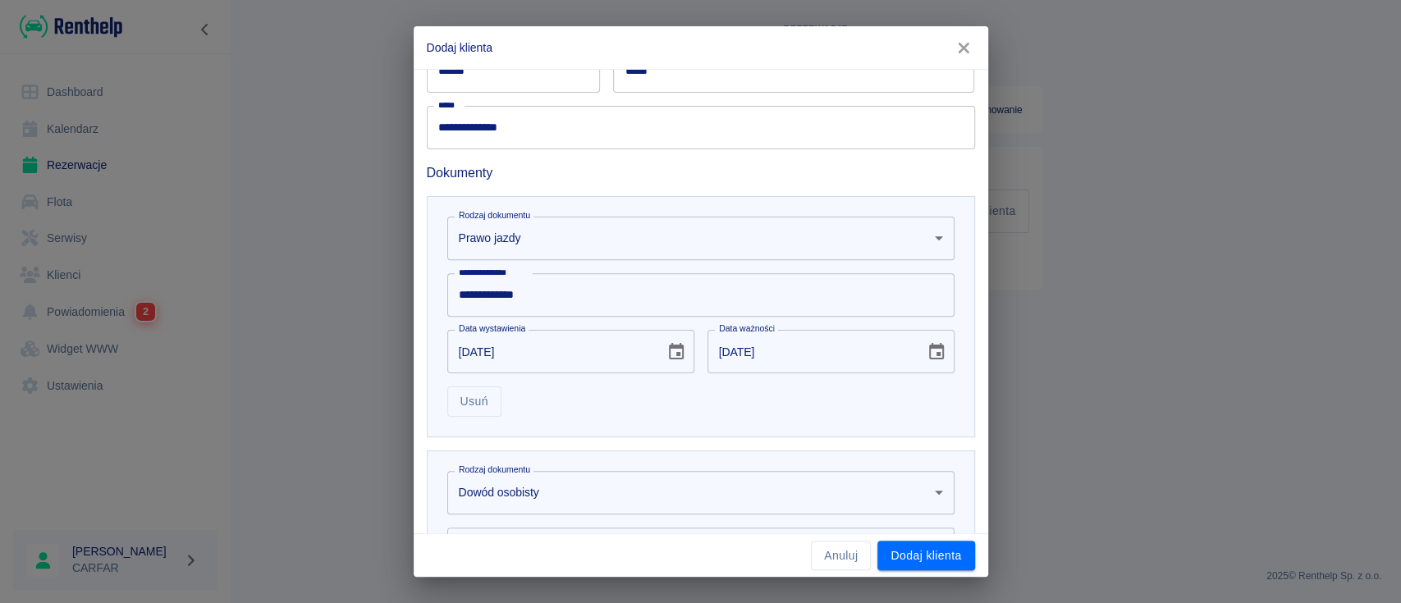
scroll to position [629, 0]
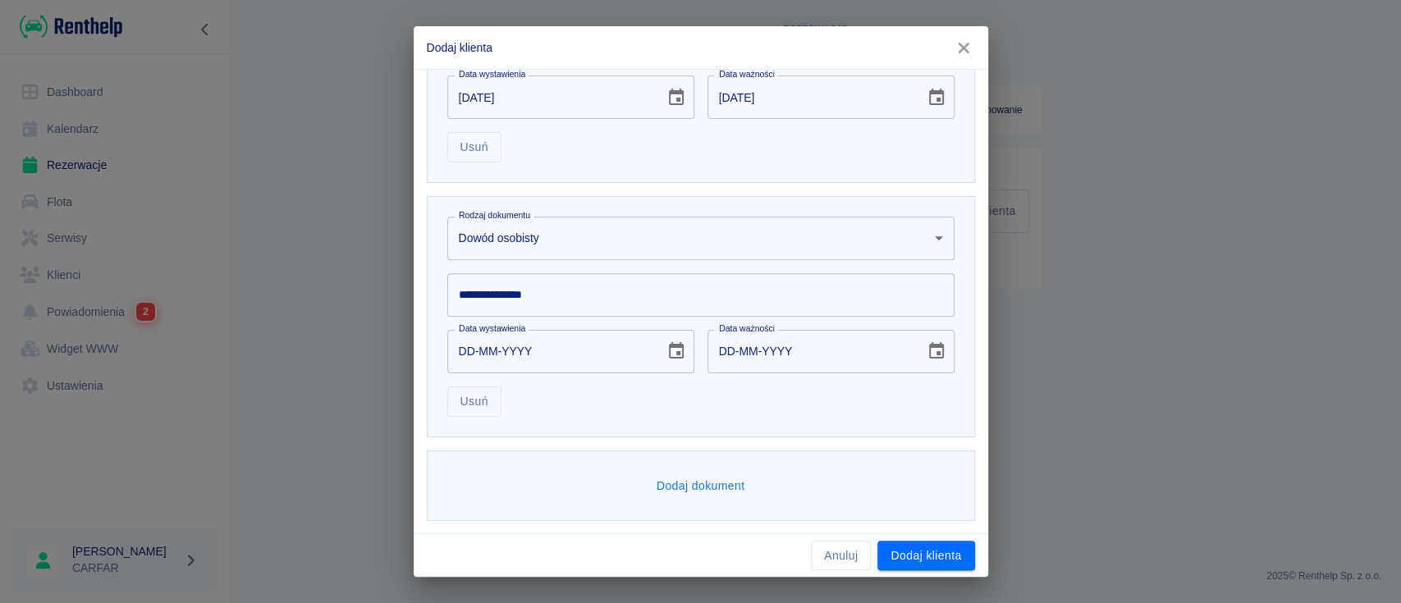
click at [598, 304] on input "**********" at bounding box center [700, 295] width 507 height 44
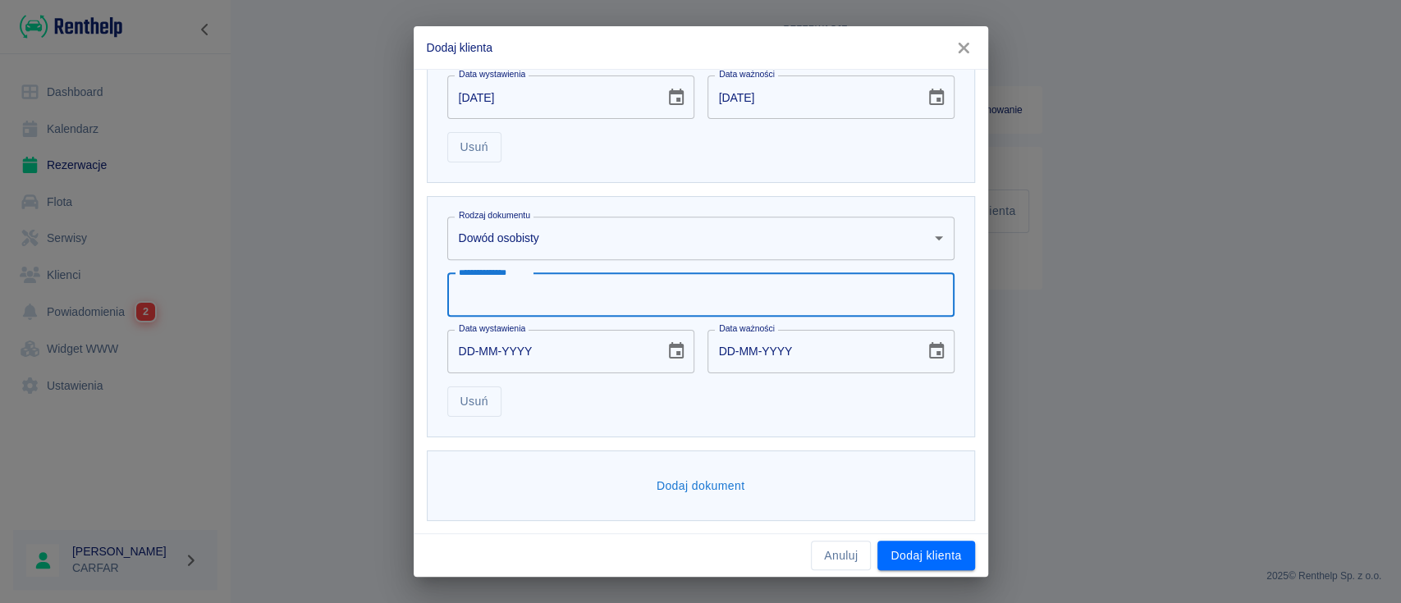
type input "*"
type input "*********"
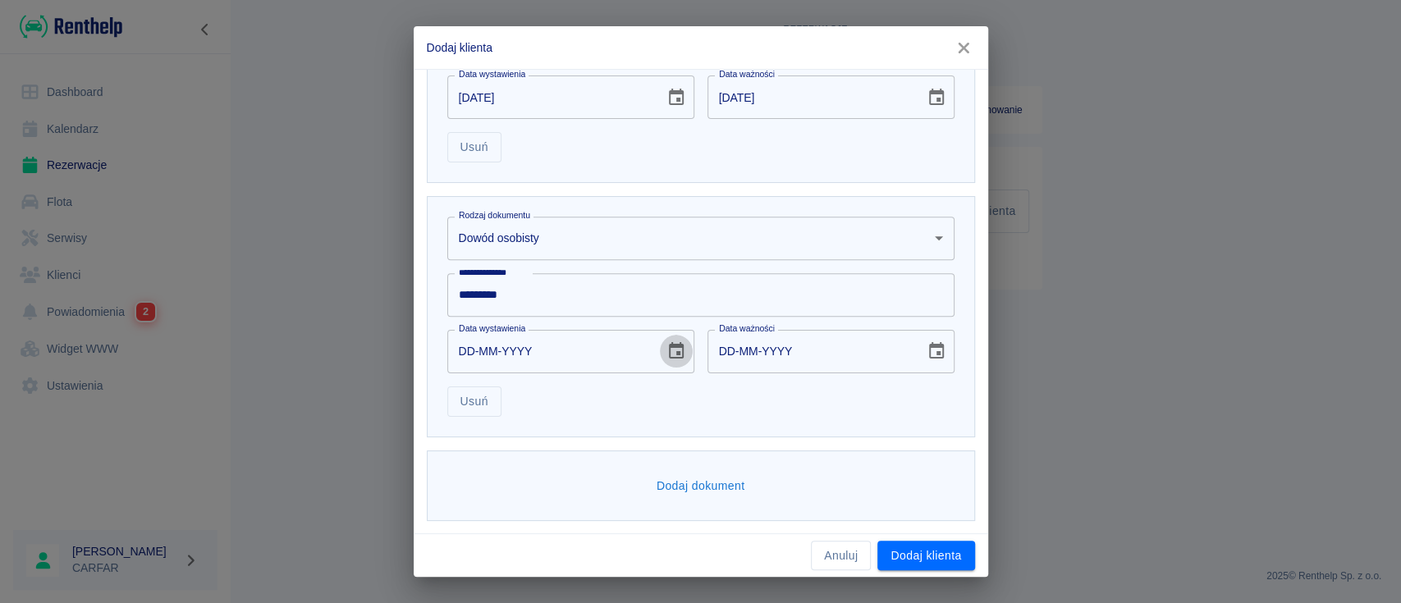
click at [674, 354] on icon "Choose date" at bounding box center [676, 350] width 15 height 16
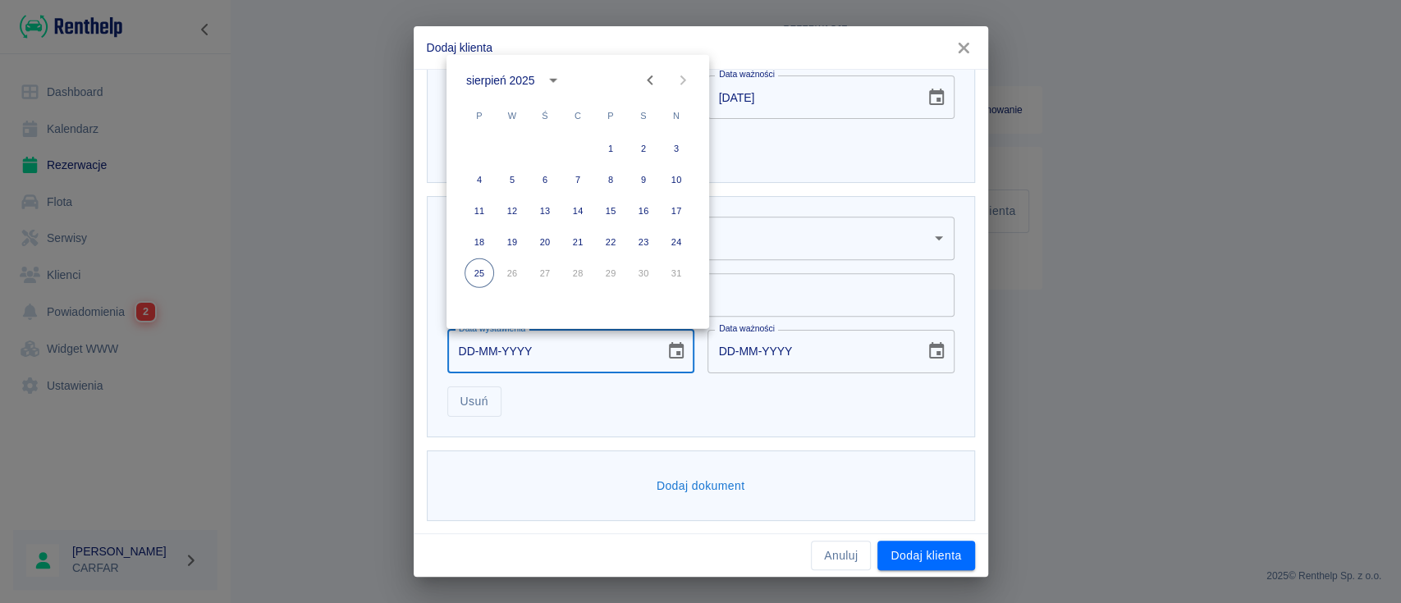
click at [520, 62] on div "sierpień 2025 P W Ś C P S N 1 2 3 4 5 6 7 8 9 10 11 12 13 14 15 16 17 18 19 20 …" at bounding box center [578, 192] width 263 height 274
click at [532, 83] on div "sierpień 2025" at bounding box center [500, 79] width 68 height 17
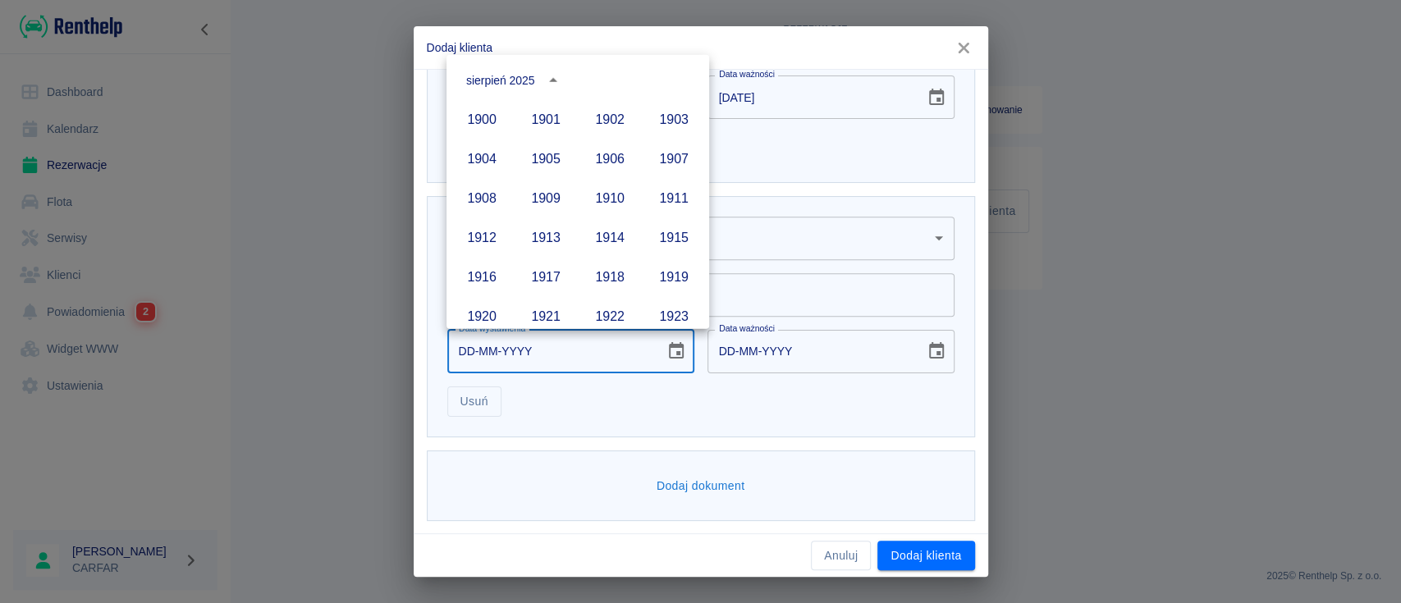
scroll to position [1126, 0]
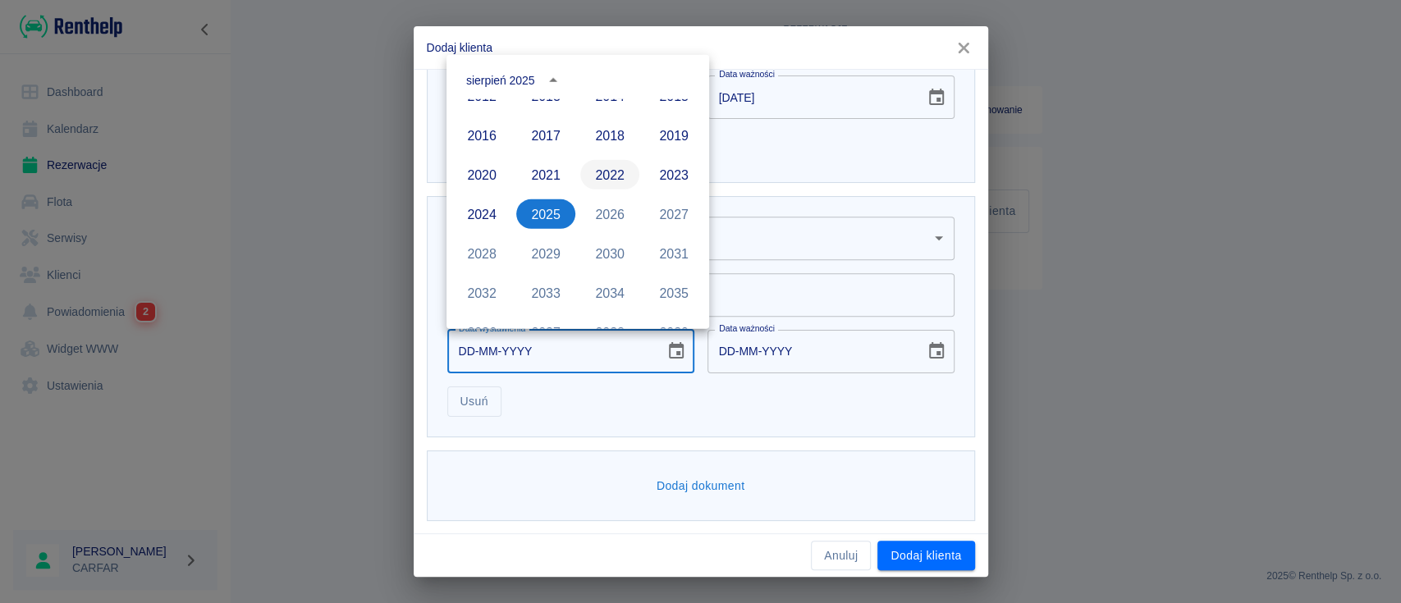
click at [607, 174] on button "2022" at bounding box center [609, 175] width 59 height 30
type input "[DATE]"
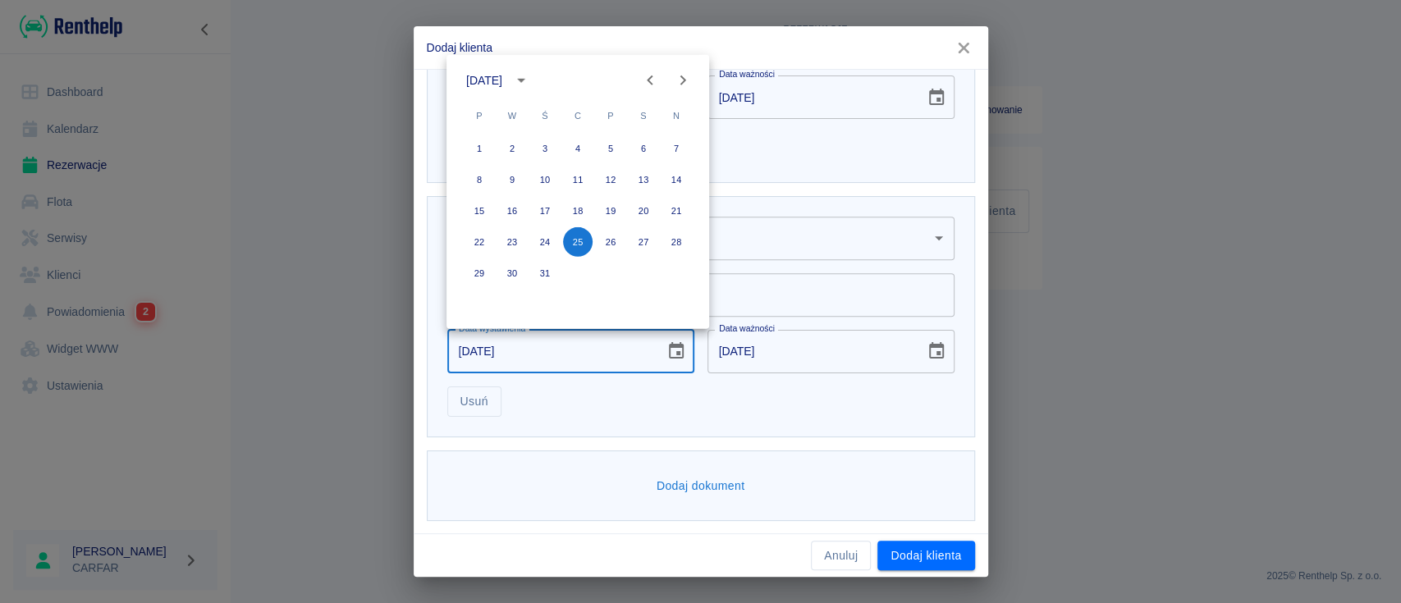
click at [655, 77] on icon "Previous month" at bounding box center [650, 81] width 20 height 20
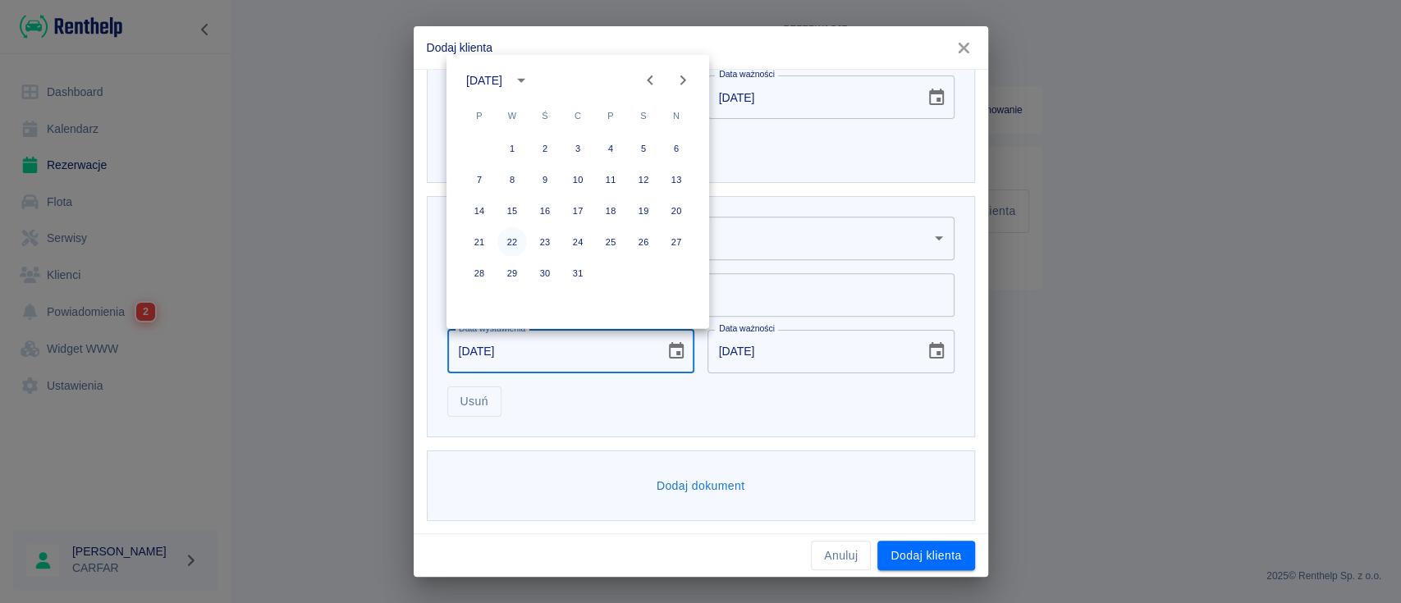
click at [511, 237] on button "22" at bounding box center [512, 242] width 30 height 30
type input "[DATE]"
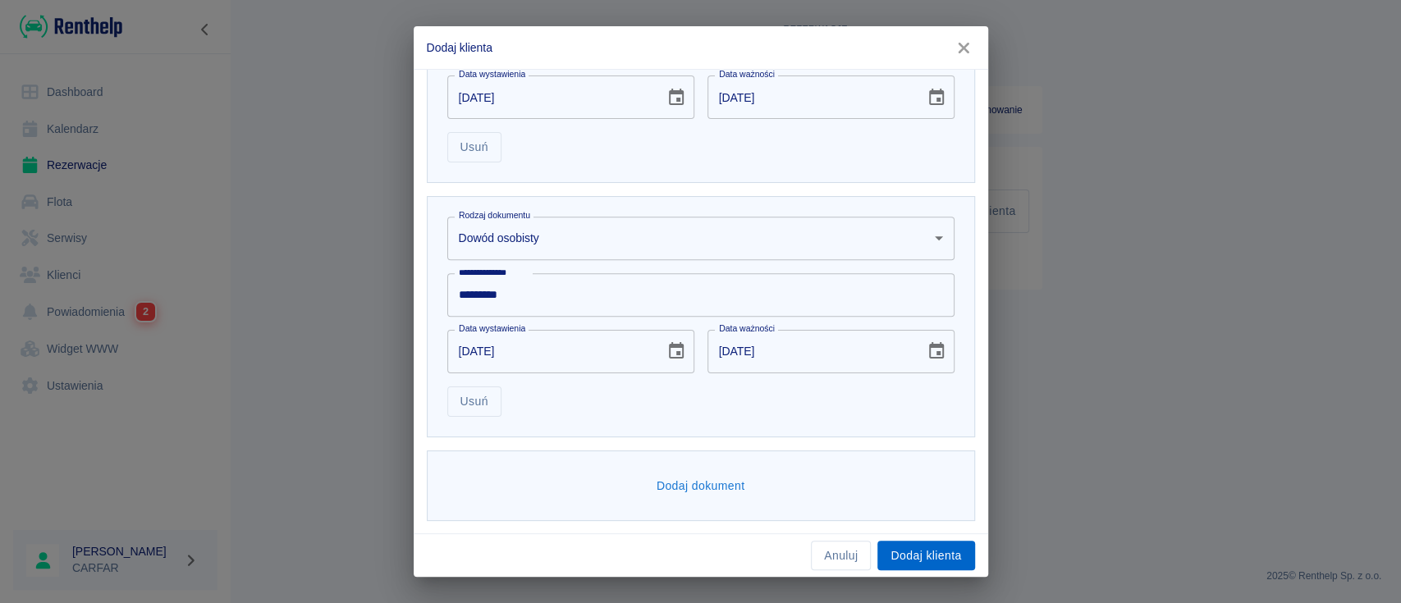
click at [946, 545] on button "Dodaj klienta" at bounding box center [926, 556] width 97 height 30
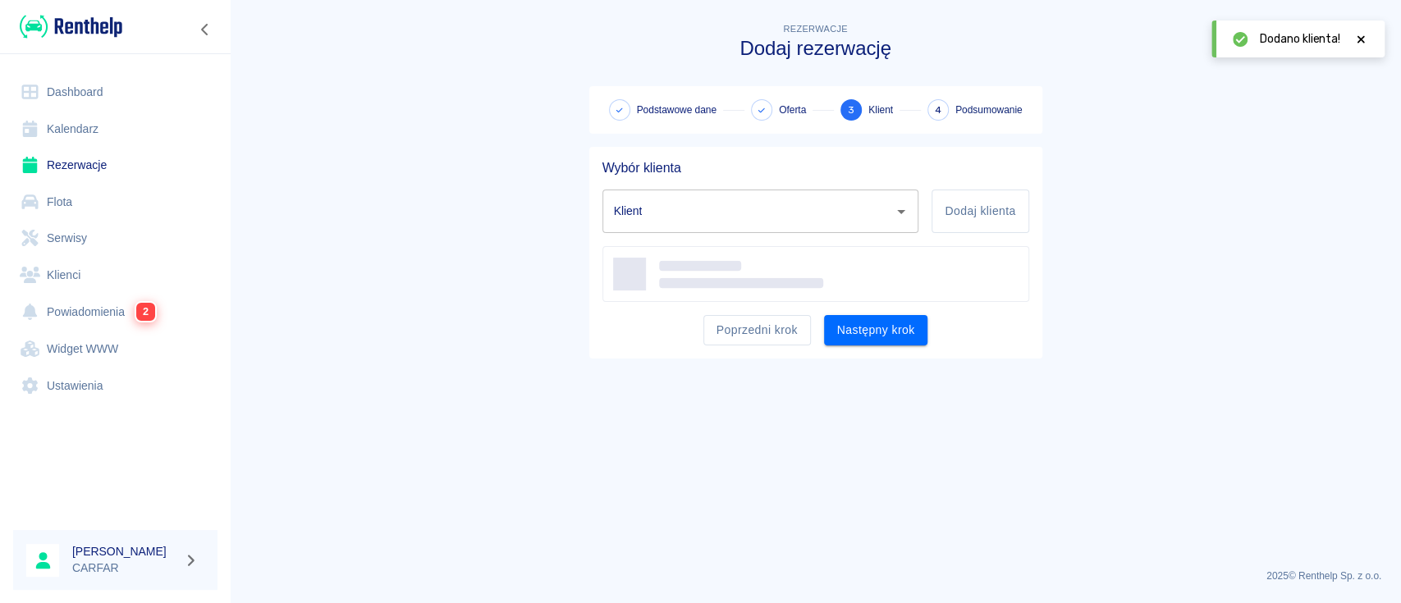
type input "[PERSON_NAME] ([PHONE_NUMBER])"
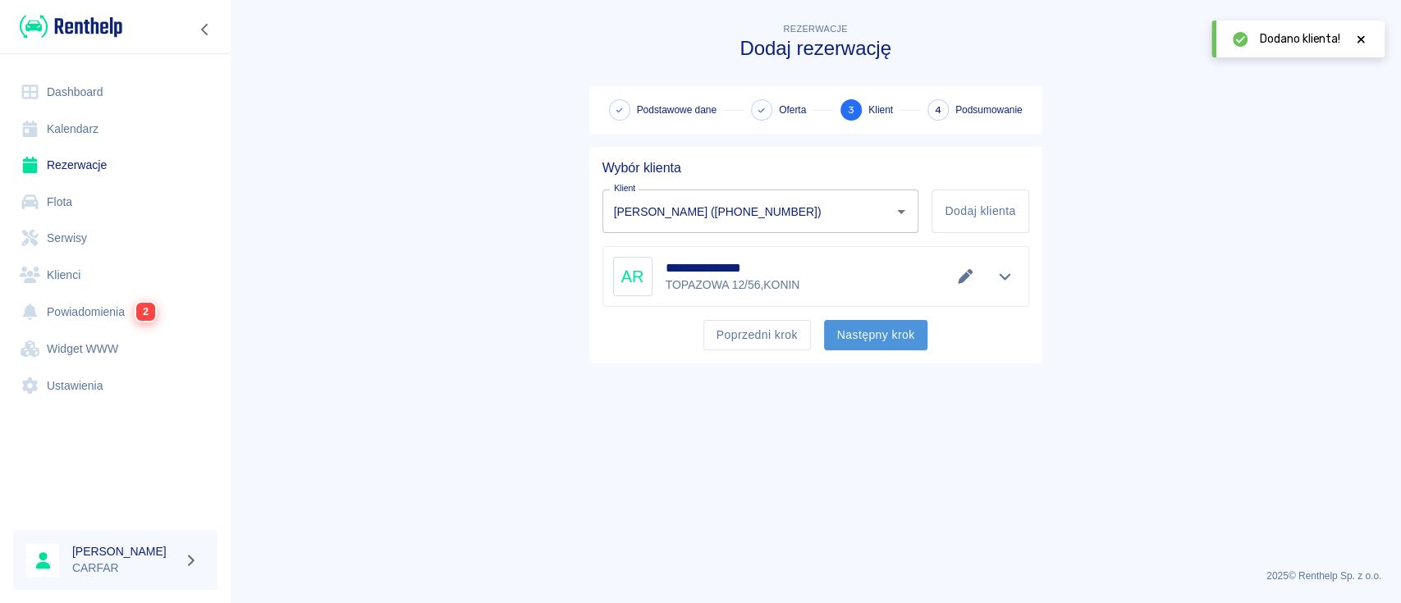
click at [905, 334] on button "Następny krok" at bounding box center [876, 335] width 104 height 30
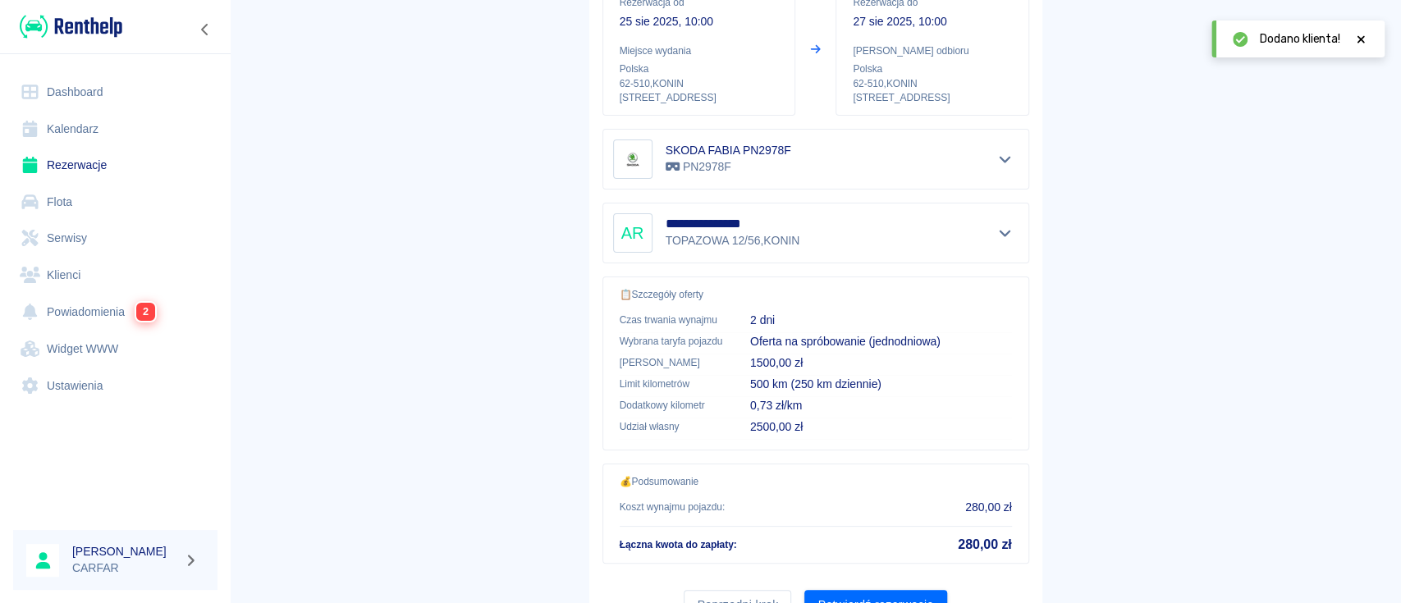
scroll to position [281, 0]
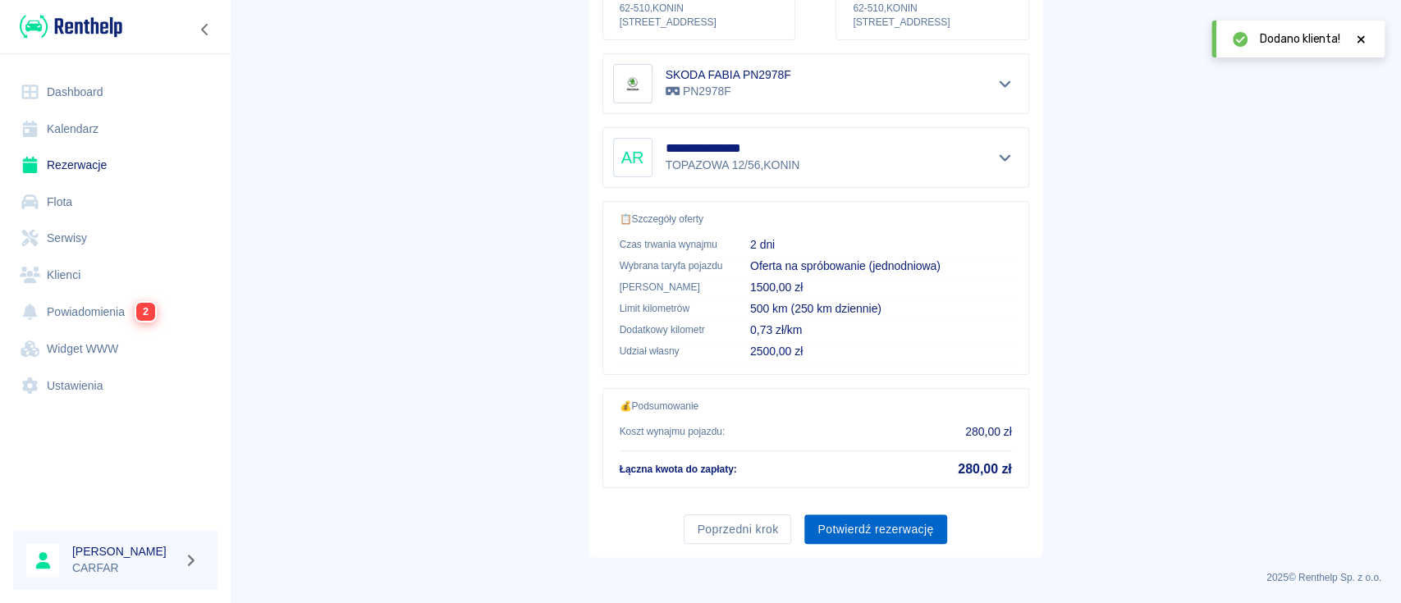
click at [884, 511] on div "Poprzedni krok Potwierdź rezerwację" at bounding box center [809, 524] width 440 height 44
click at [887, 525] on button "Potwierdź rezerwację" at bounding box center [875, 530] width 142 height 30
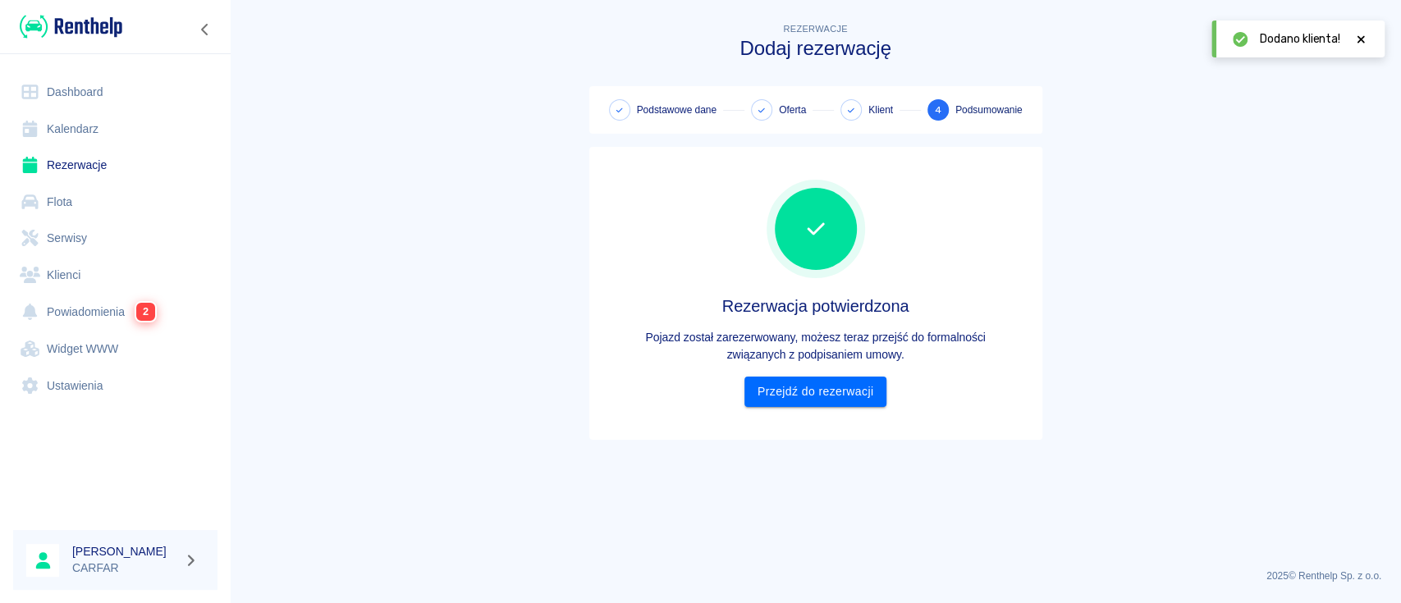
click at [840, 372] on div "Rezerwacja potwierdzona Pojazd został zarezerwowany, możesz teraz przejść do fo…" at bounding box center [816, 293] width 427 height 227
click at [854, 392] on link "Przejdź do rezerwacji" at bounding box center [816, 392] width 142 height 30
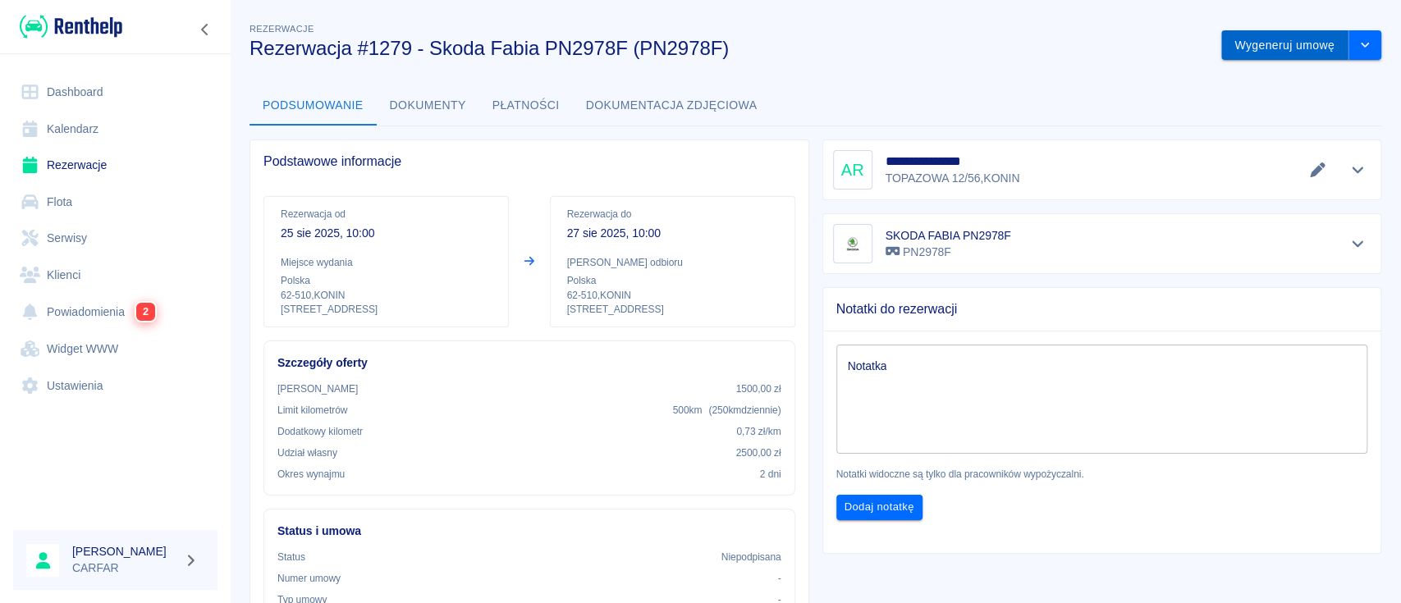
click at [1250, 43] on button "Wygeneruj umowę" at bounding box center [1284, 45] width 127 height 30
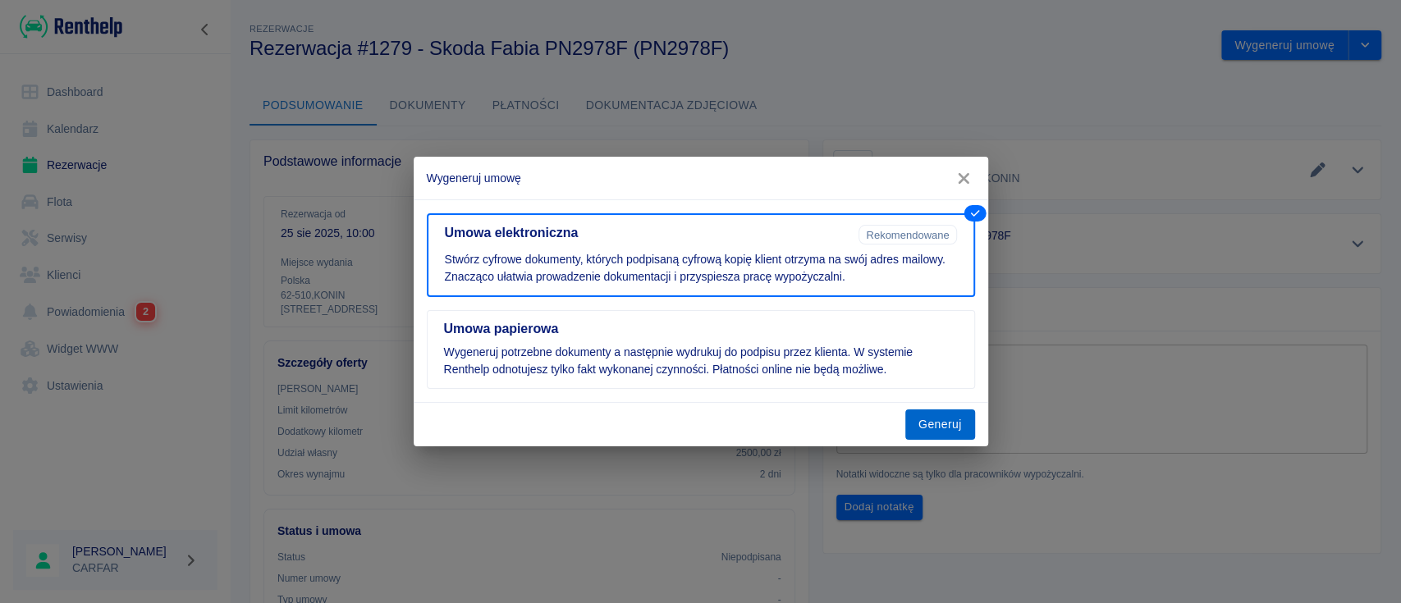
click at [946, 424] on button "Generuj" at bounding box center [940, 425] width 70 height 30
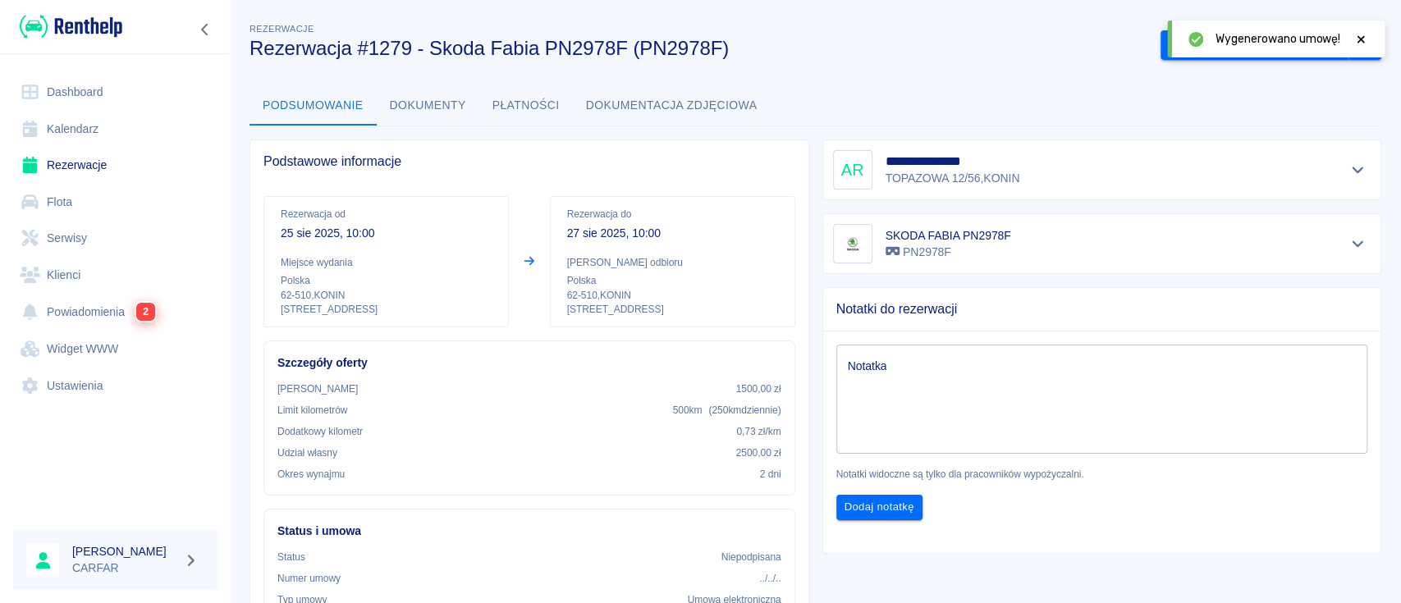
click at [1363, 34] on icon at bounding box center [1361, 39] width 15 height 11
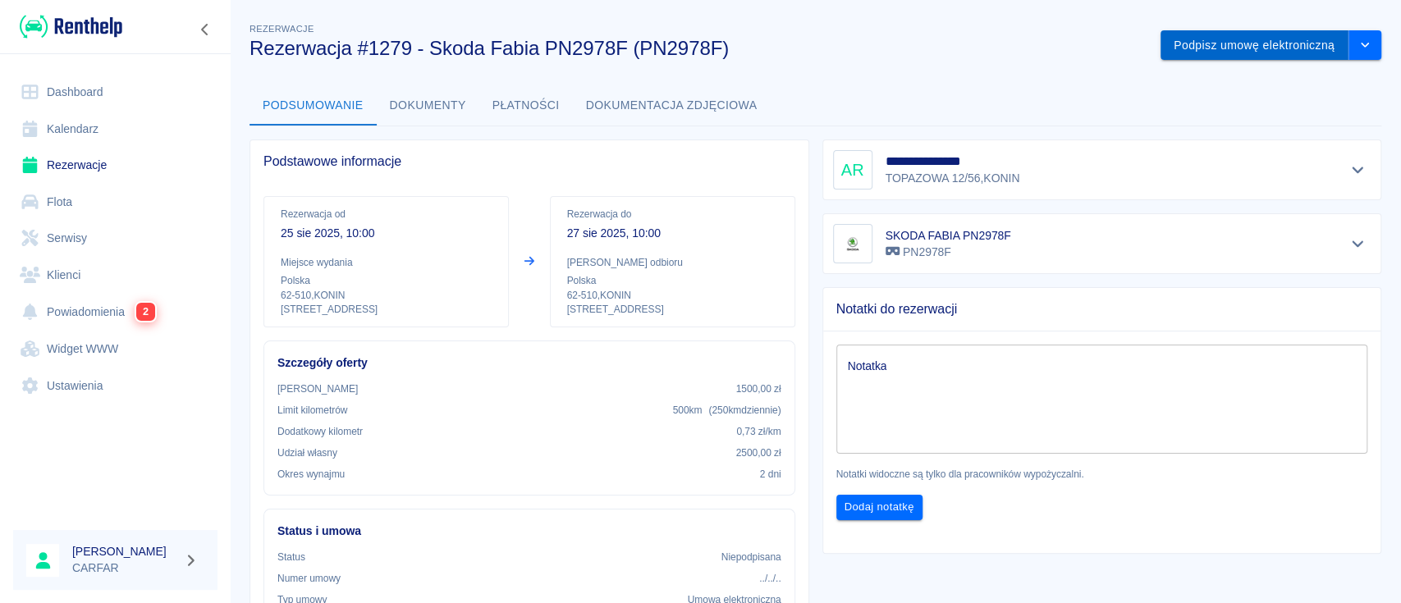
click at [1189, 48] on button "Podpisz umowę elektroniczną" at bounding box center [1255, 45] width 188 height 30
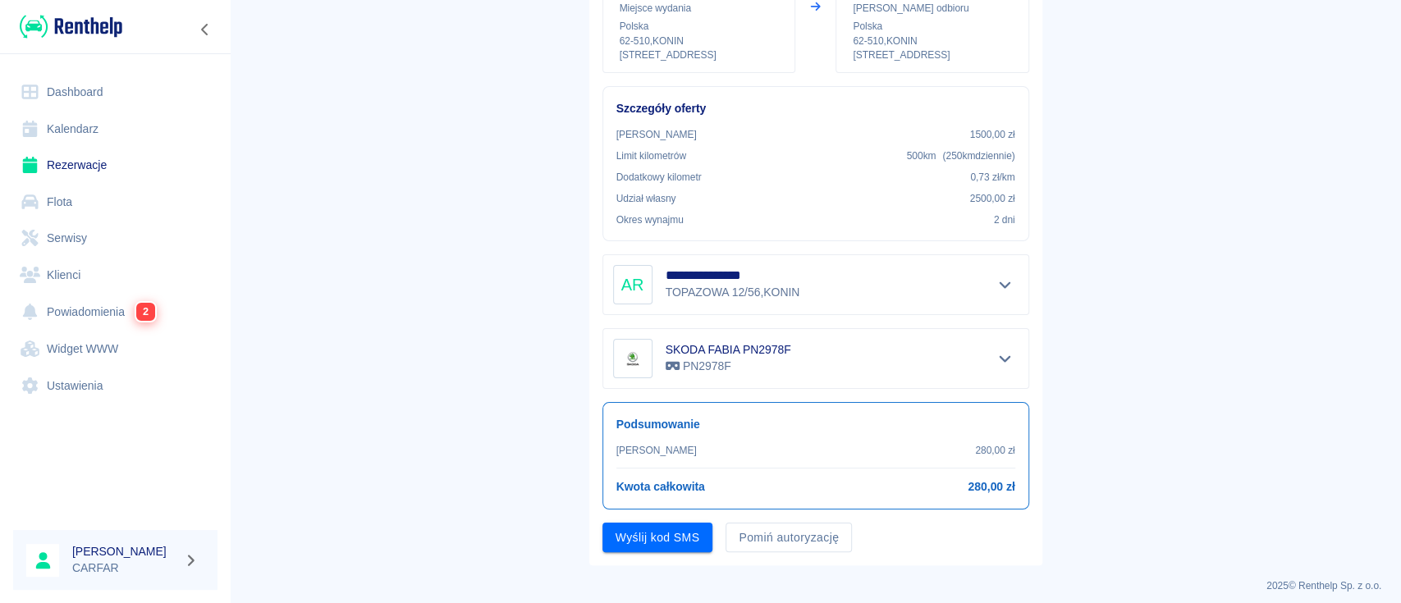
scroll to position [238, 0]
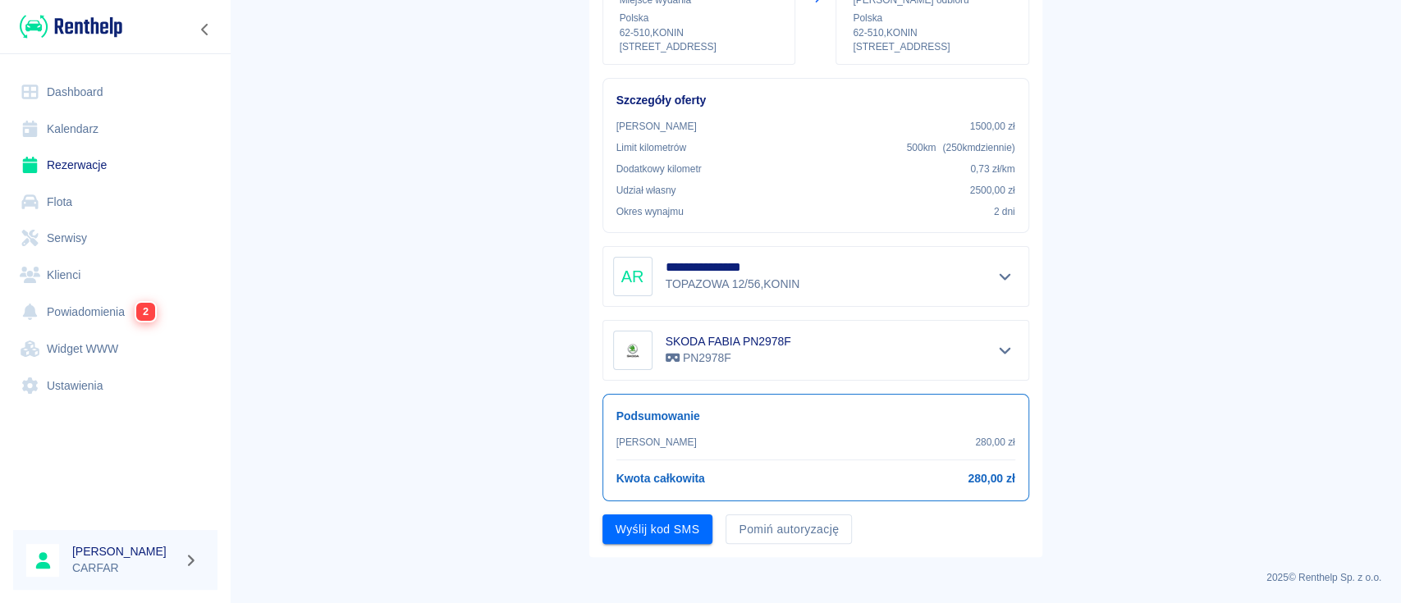
click at [764, 502] on div "Pomiń autoryzację" at bounding box center [783, 524] width 140 height 44
click at [77, 154] on link "Rezerwacje" at bounding box center [115, 165] width 204 height 37
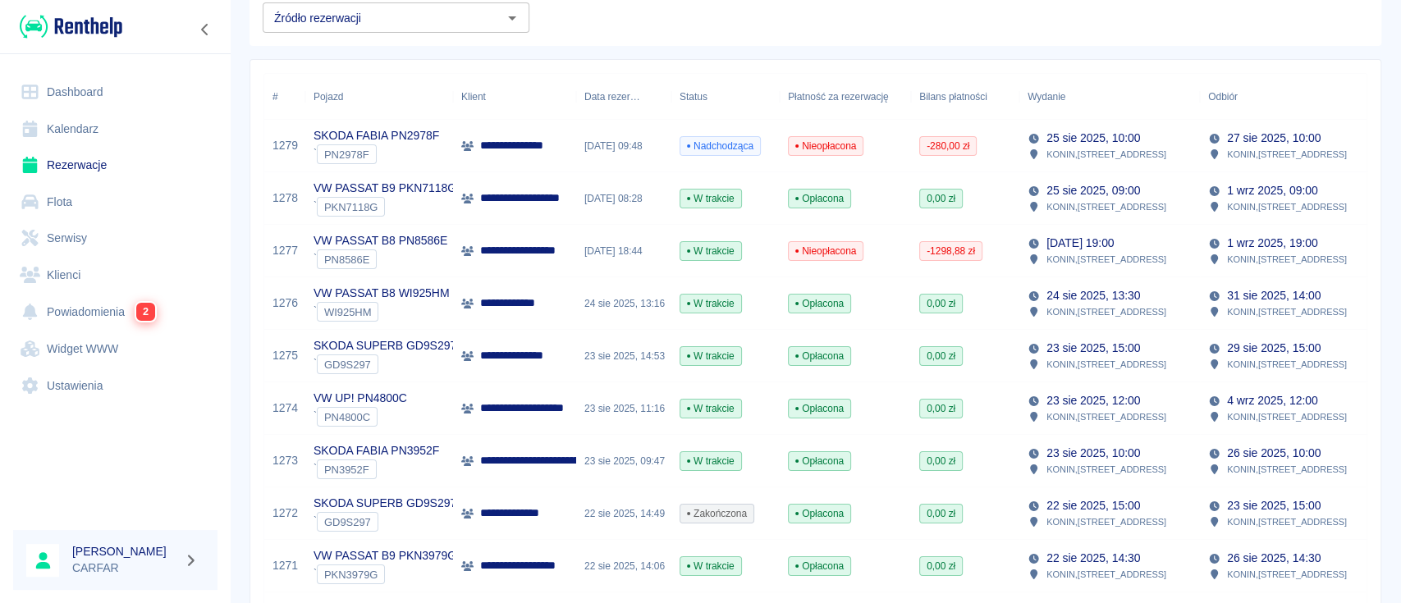
scroll to position [218, 0]
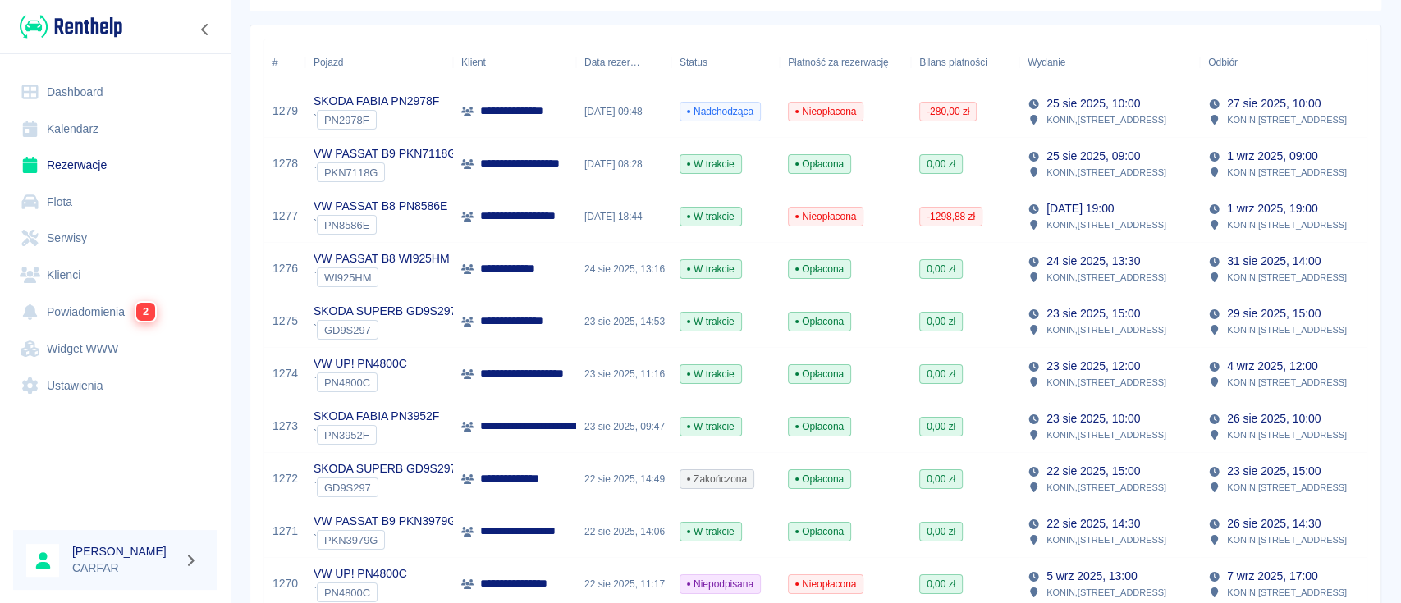
click at [535, 101] on div "**********" at bounding box center [514, 111] width 123 height 53
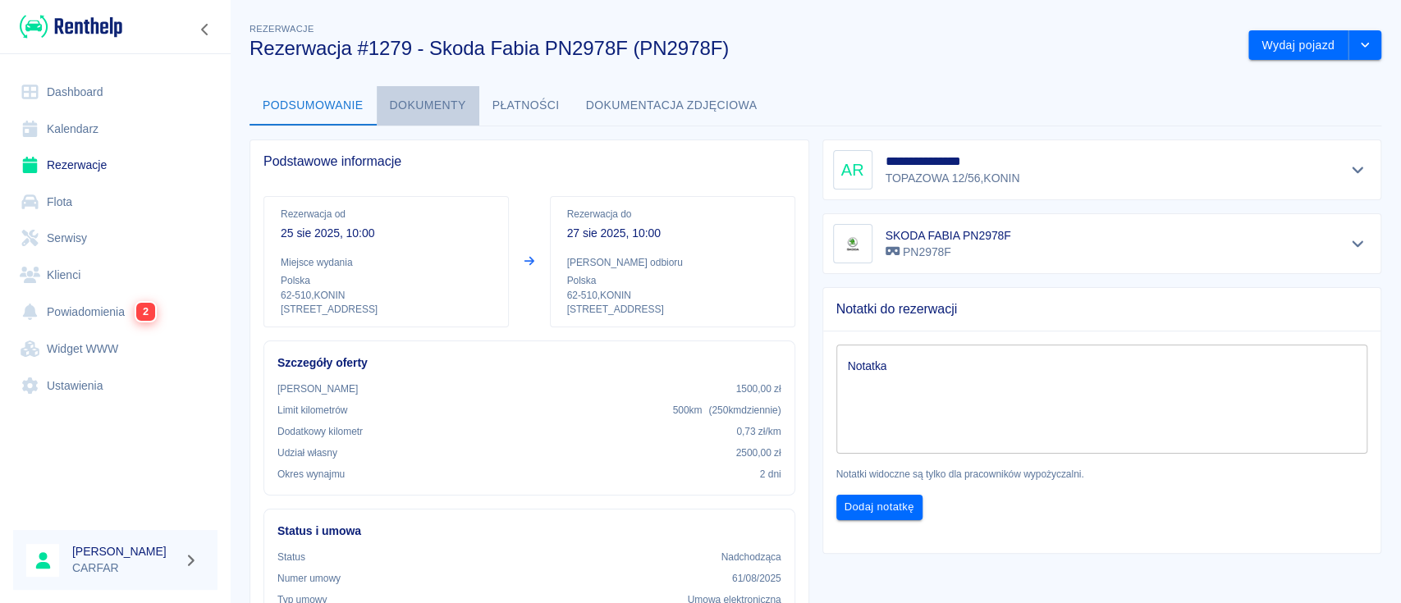
click at [421, 102] on button "Dokumenty" at bounding box center [428, 105] width 103 height 39
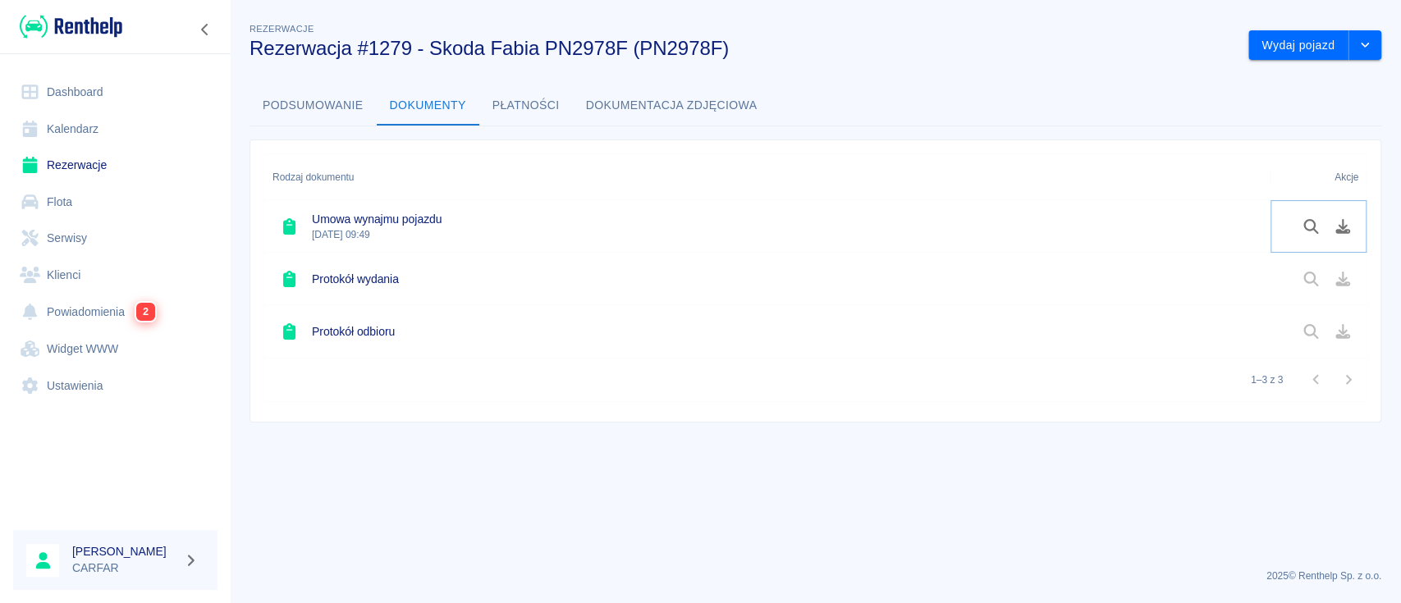
click at [1340, 222] on icon "Pobierz dokument" at bounding box center [1343, 226] width 19 height 15
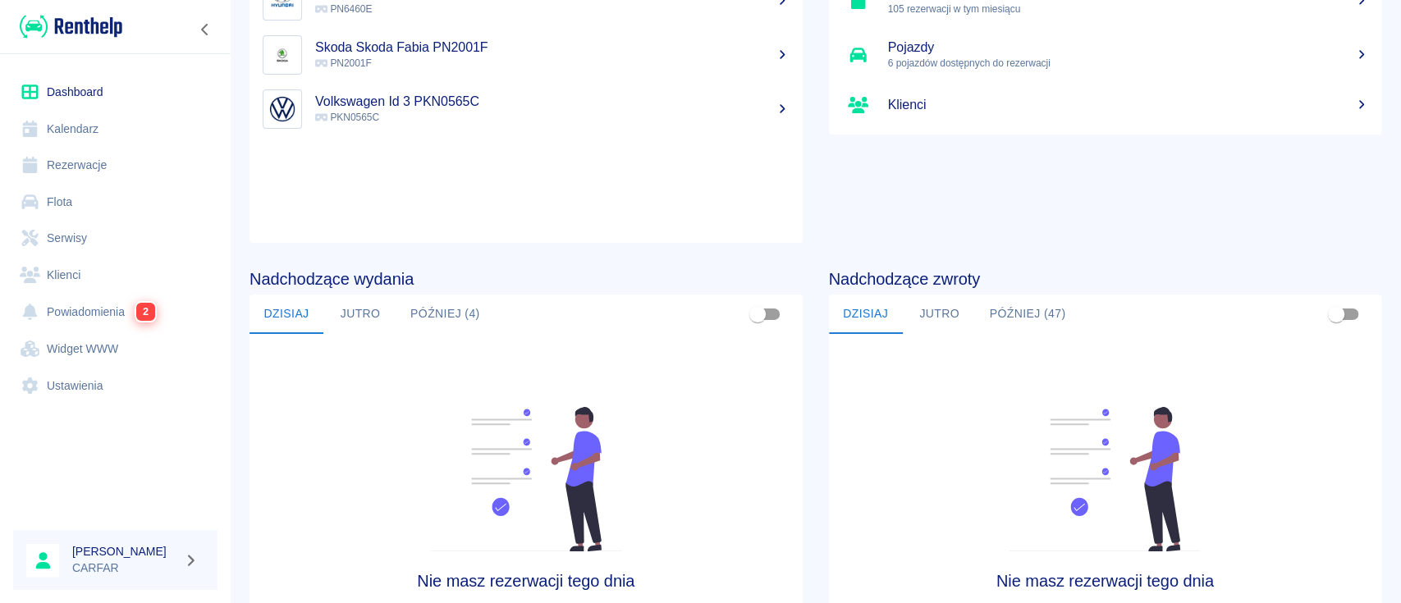
scroll to position [252, 0]
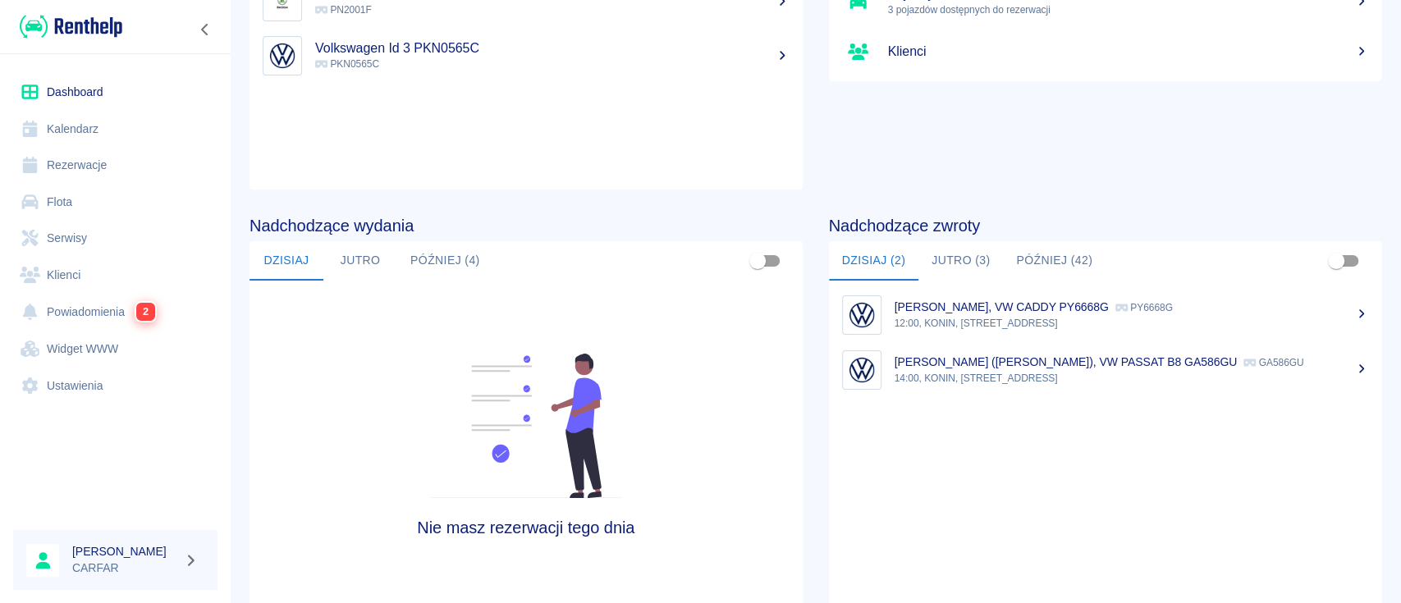
scroll to position [218, 0]
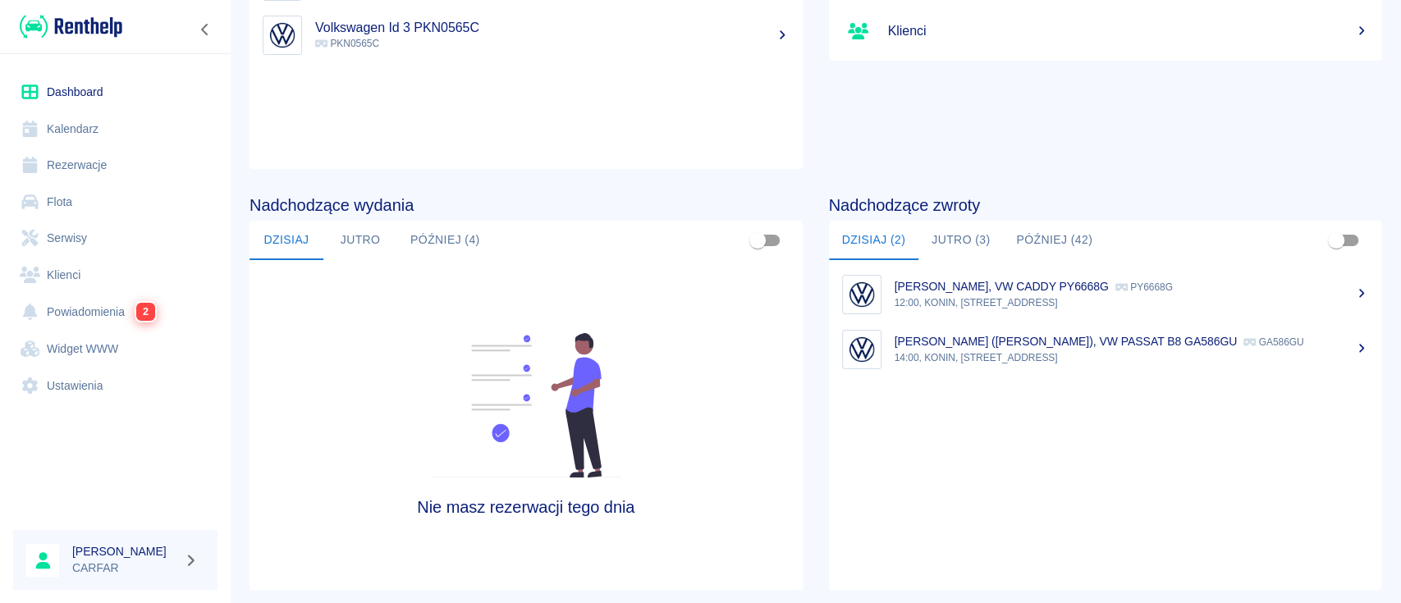
click at [1096, 300] on p "12:00, KONIN, Kolejowa 1C" at bounding box center [1132, 303] width 474 height 15
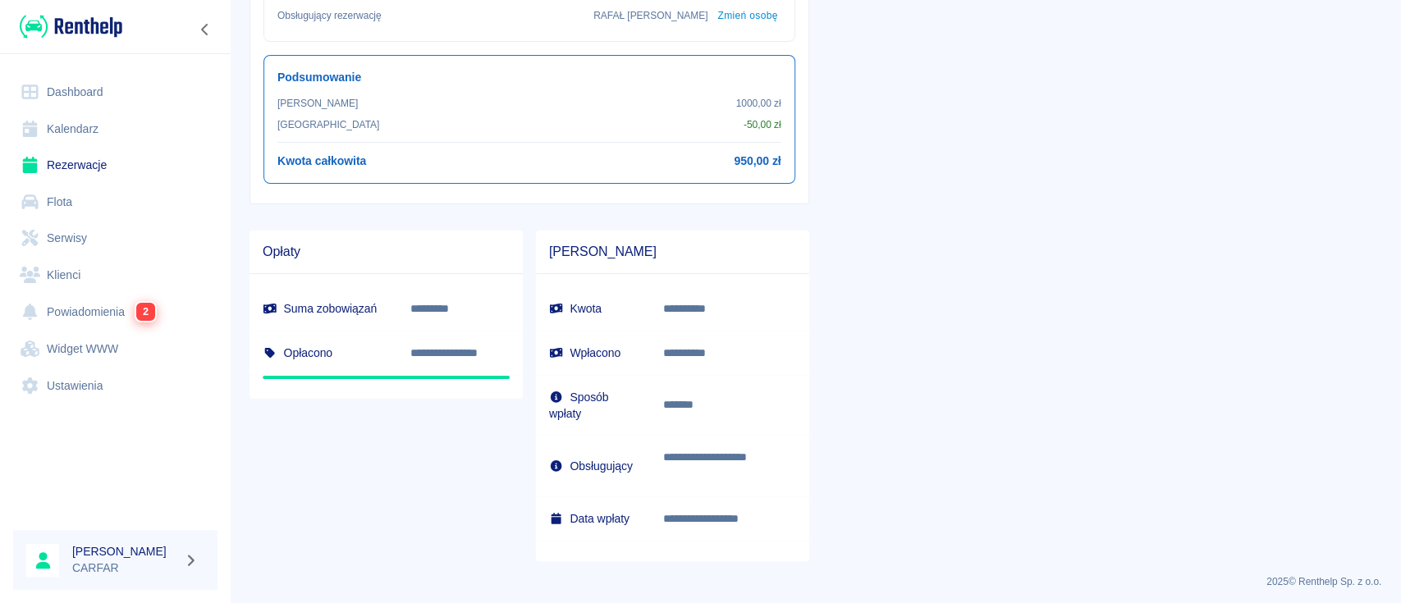
scroll to position [657, 0]
